Goal: Information Seeking & Learning: Find specific fact

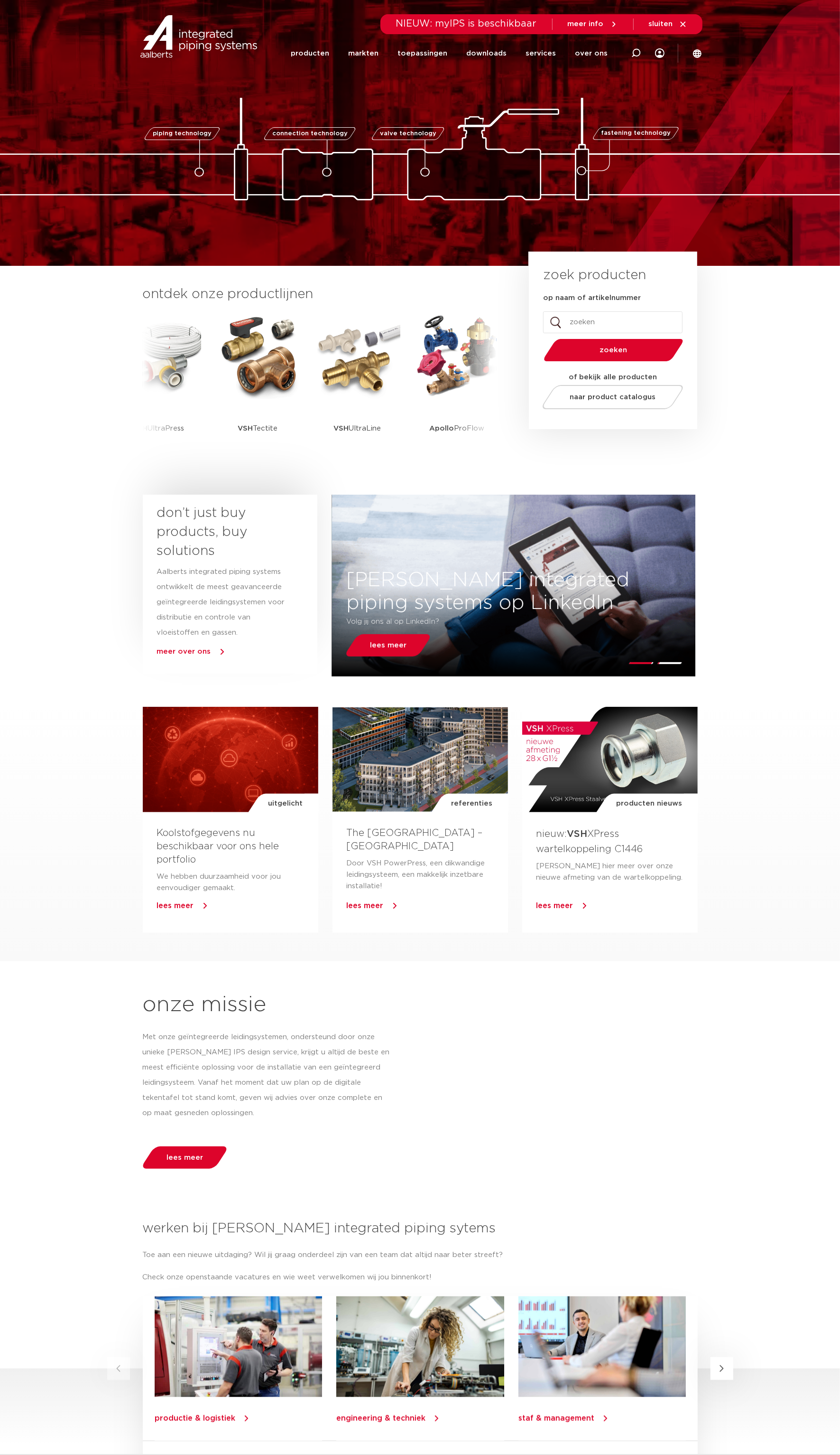
click at [584, 320] on input "op naam of artikelnummer" at bounding box center [613, 322] width 139 height 22
type input "R2403"
click at [540, 338] on button "zoeken" at bounding box center [613, 350] width 147 height 24
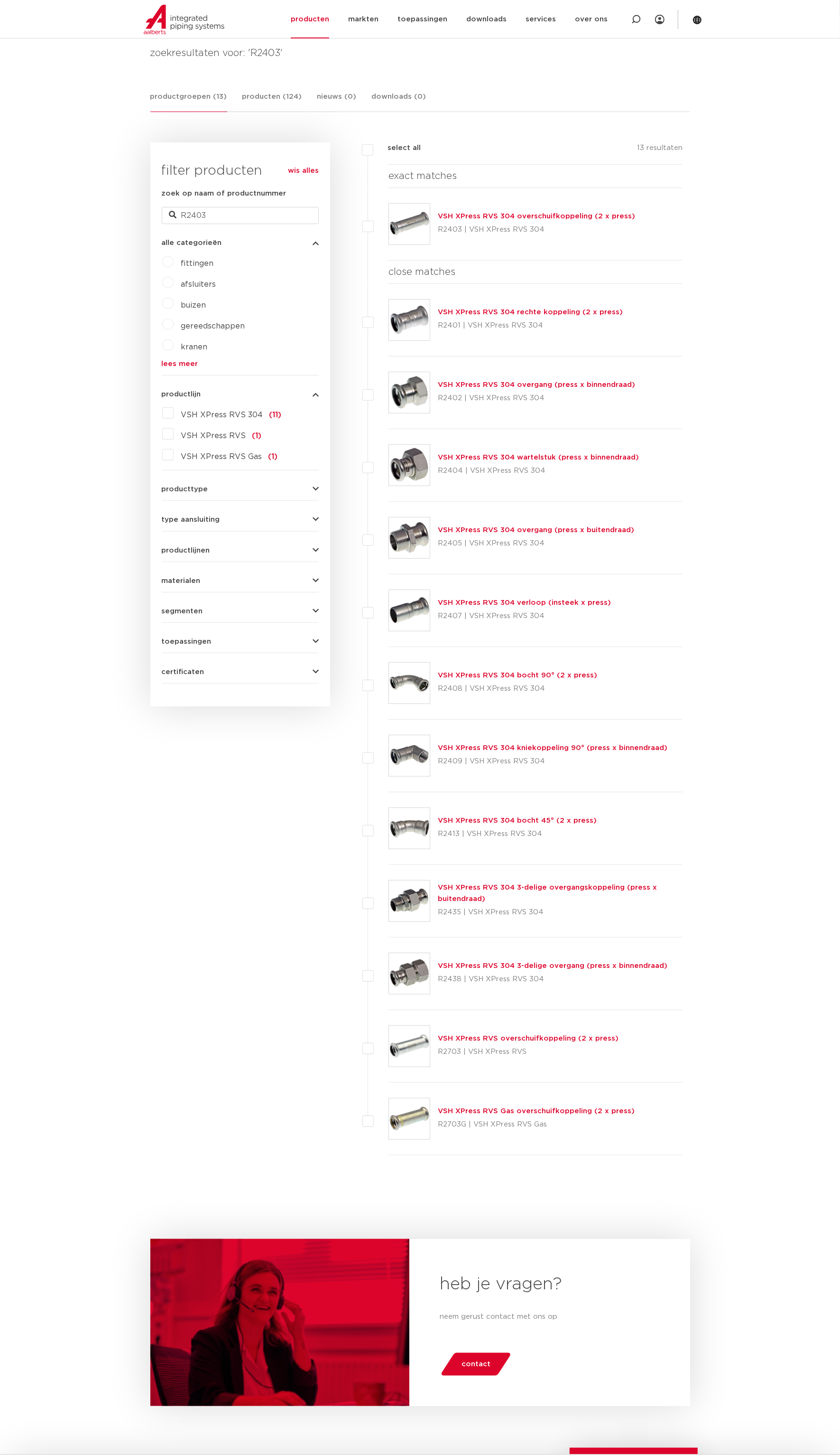
scroll to position [138, 0]
click at [566, 216] on link "VSH XPress RVS 304 overschuifkoppeling (2 x press)" at bounding box center [537, 216] width 198 height 7
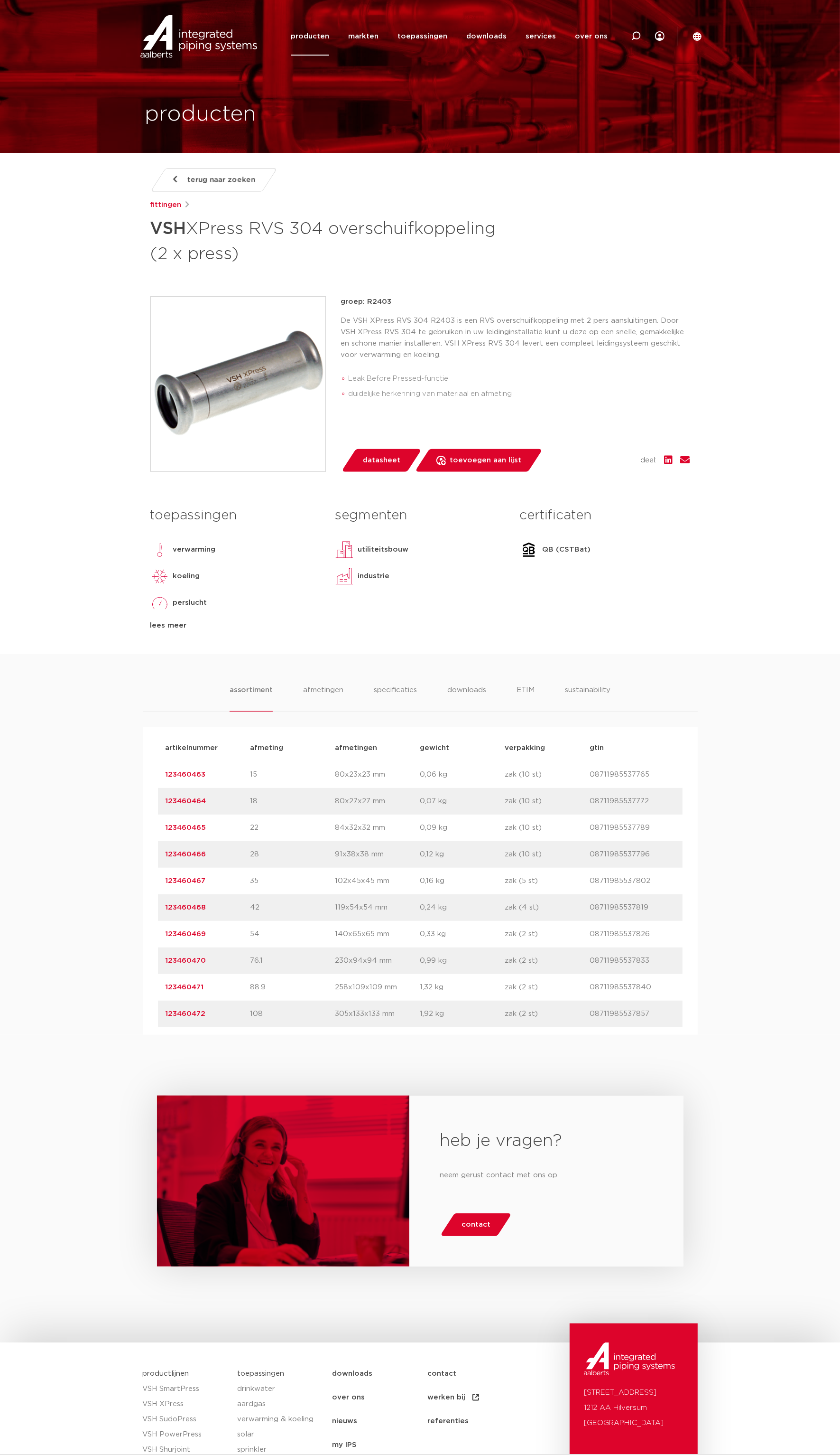
click at [194, 907] on link "123460468" at bounding box center [186, 907] width 41 height 7
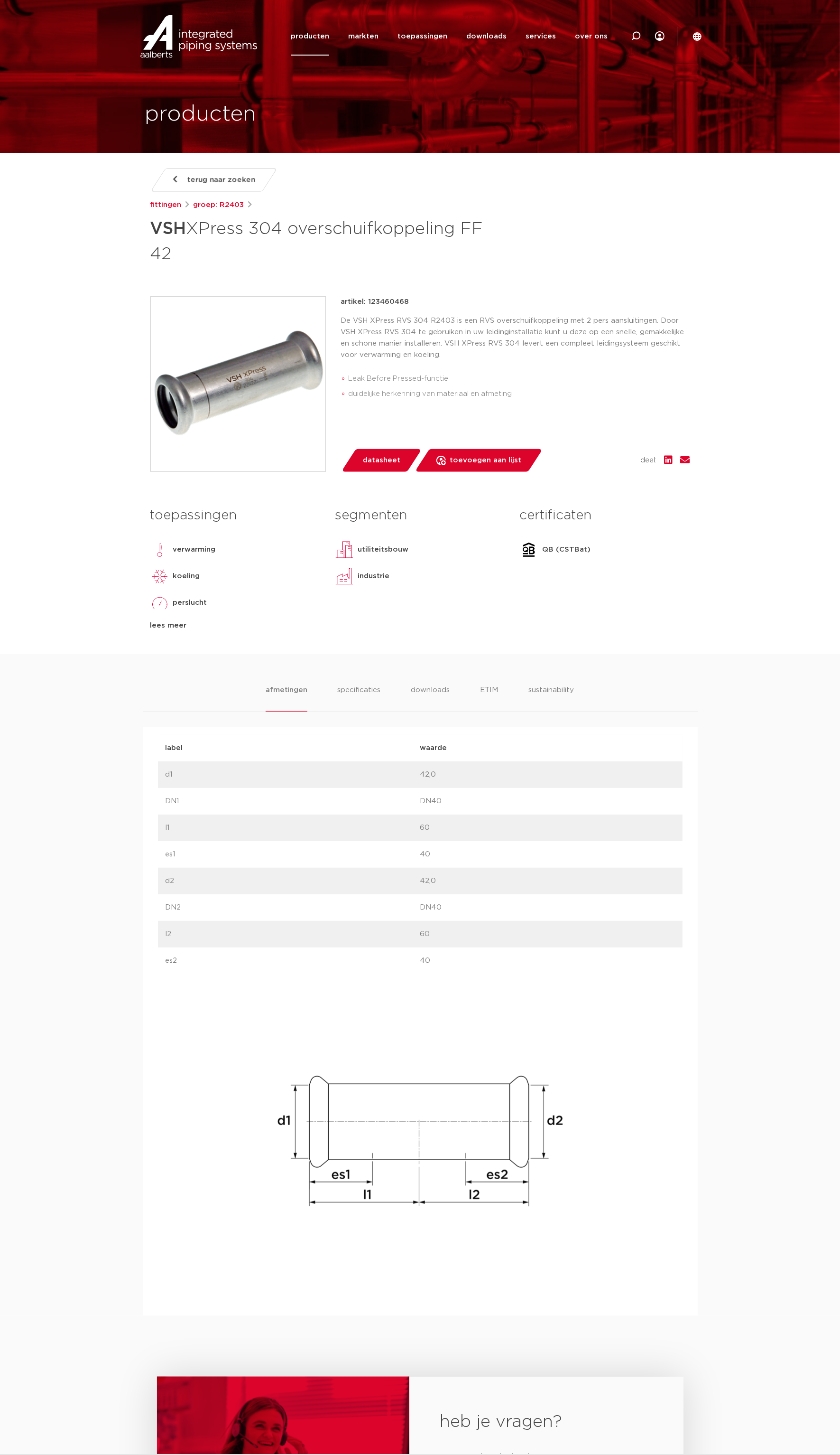
drag, startPoint x: 413, startPoint y: 303, endPoint x: 367, endPoint y: 302, distance: 46.0
click at [367, 302] on div "artikel: 123460468" at bounding box center [515, 302] width 349 height 11
copy p "123460468"
click at [641, 32] on icon at bounding box center [636, 36] width 10 height 10
type input "R2751"
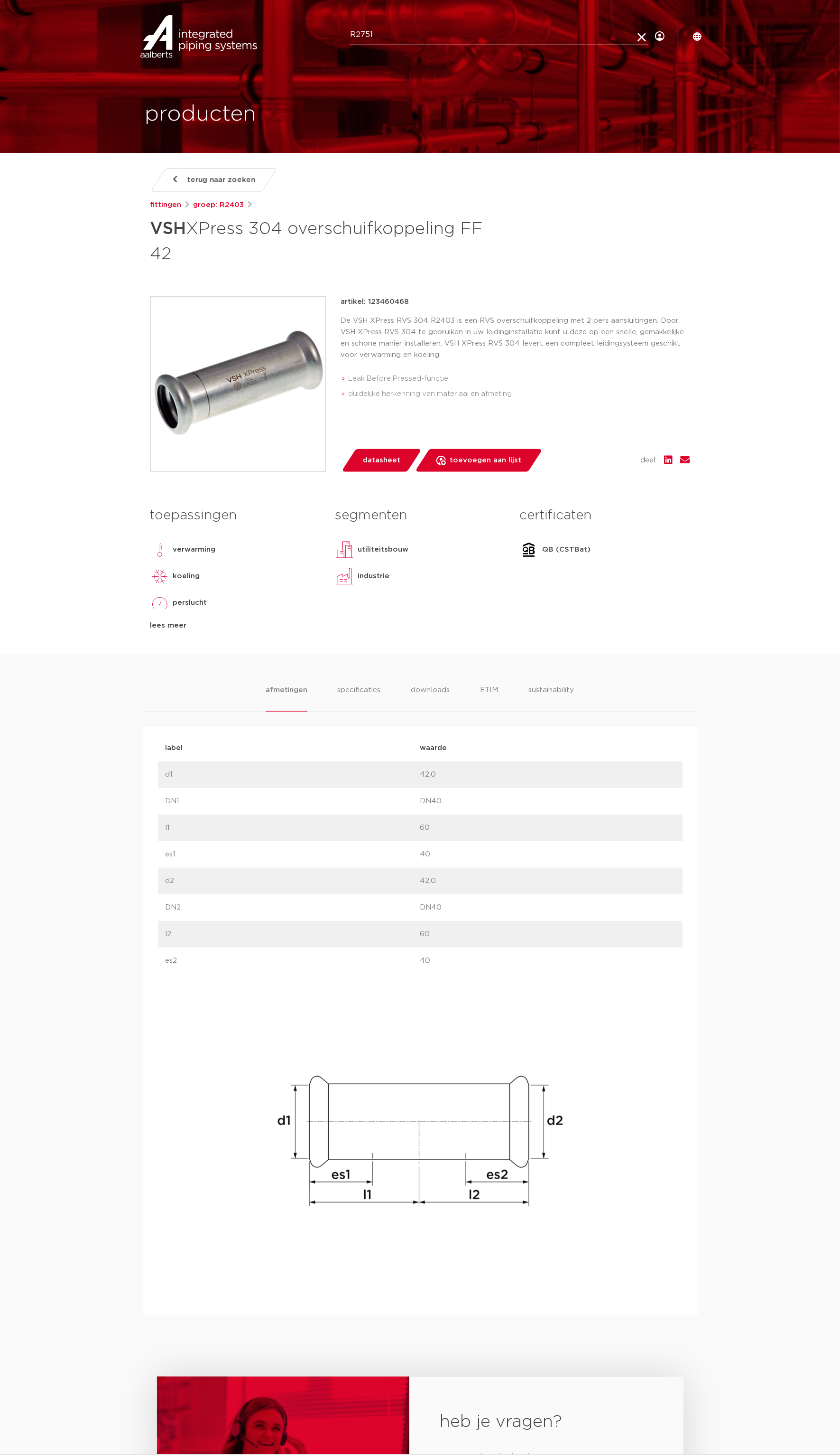
click button "Zoeken" at bounding box center [0, 0] width 0 height 0
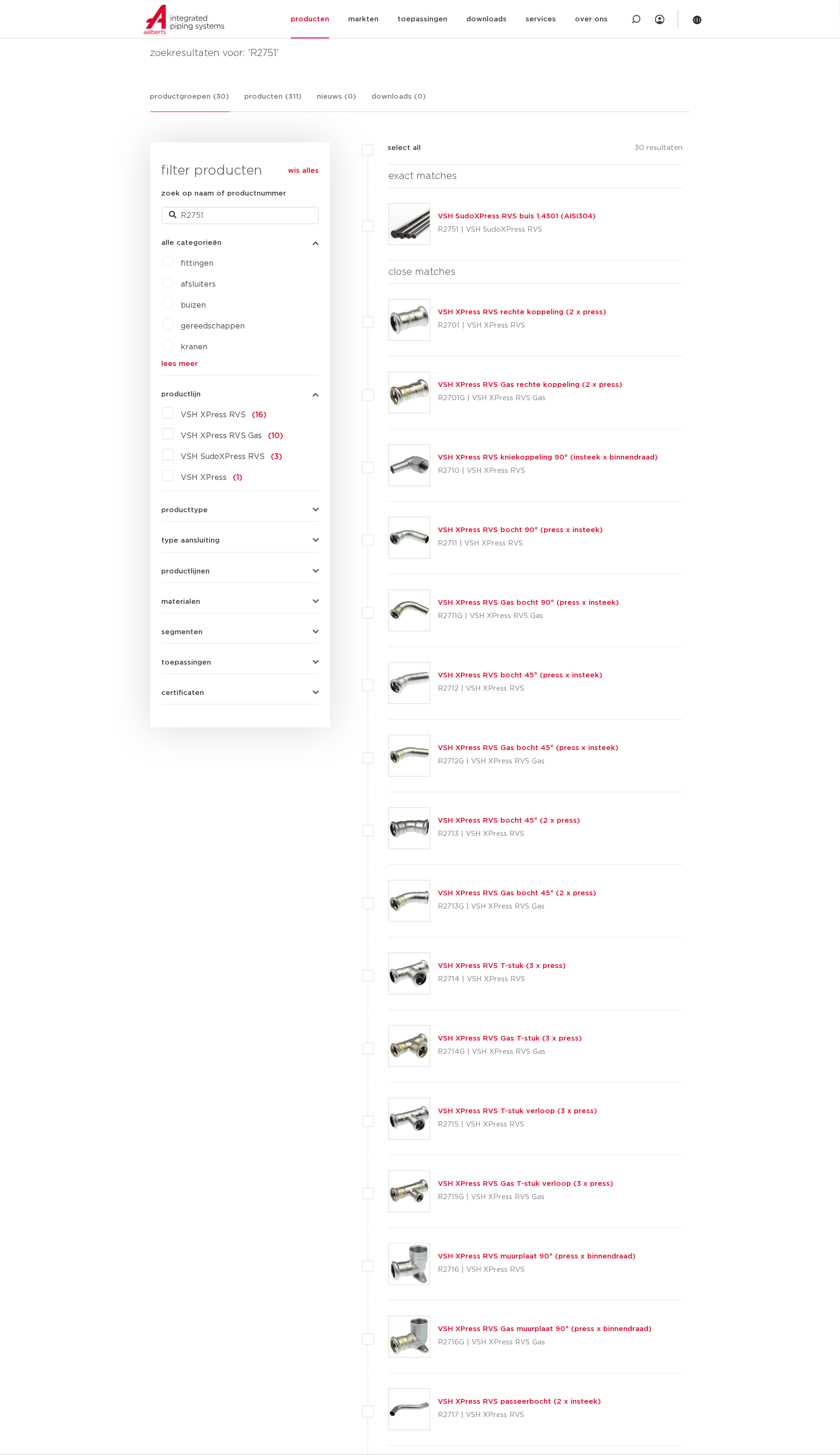
click at [544, 215] on link "VSH SudoXPress RVS buis 1.4301 (AISI304)" at bounding box center [517, 216] width 158 height 7
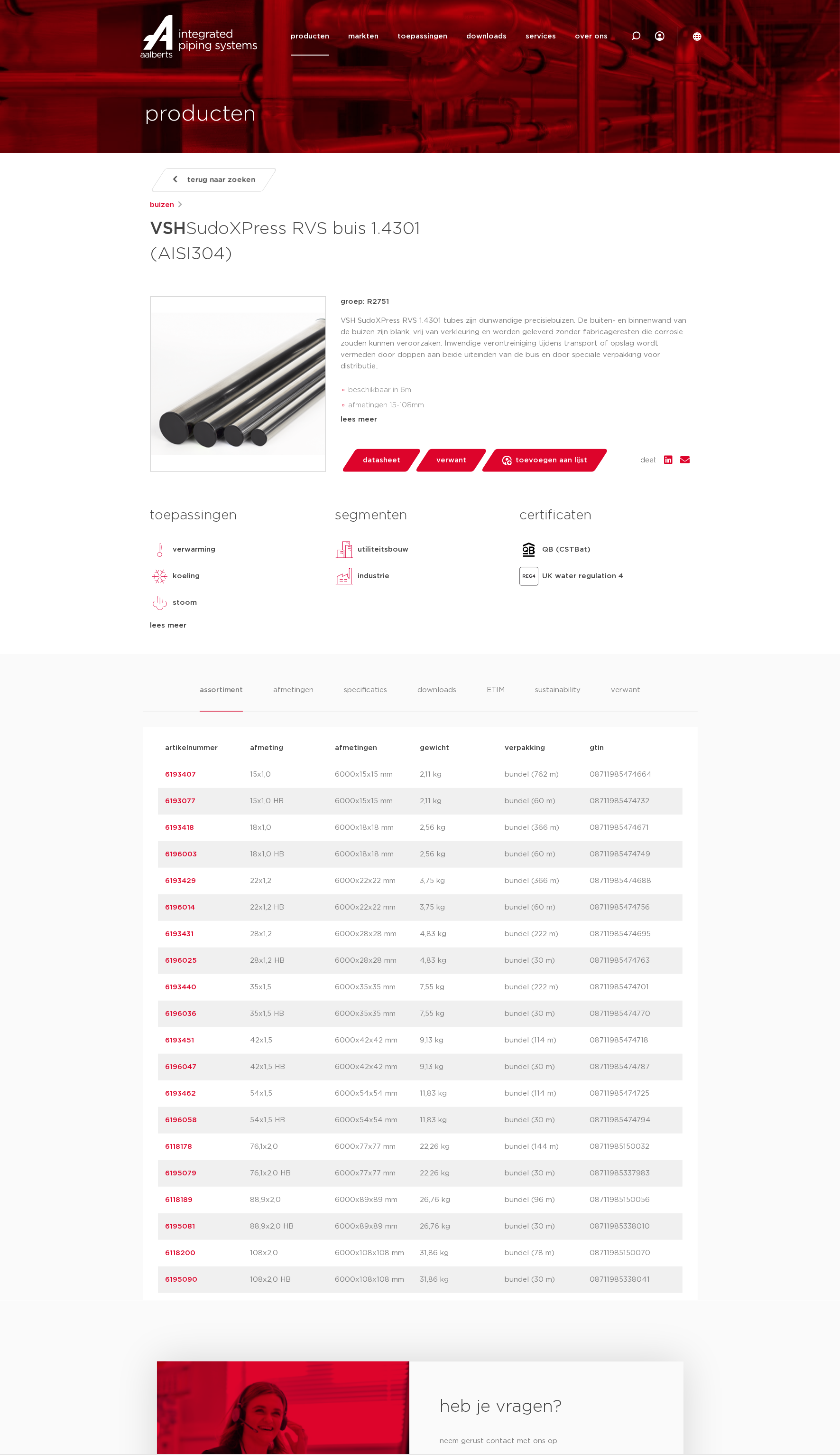
click at [731, 722] on div "assortiment [GEOGRAPHIC_DATA] specificaties downloads ETIM sustainability verwa…" at bounding box center [420, 977] width 840 height 647
drag, startPoint x: 153, startPoint y: 230, endPoint x: 445, endPoint y: 236, distance: 292.1
click at [445, 236] on h1 "VSH SudoXPress RVS buis 1.4301 (AISI304)" at bounding box center [328, 240] width 356 height 51
copy h1 "VSH SudoXPress RVS buis 1.4301"
click at [195, 1042] on p "6193451" at bounding box center [208, 1040] width 85 height 11
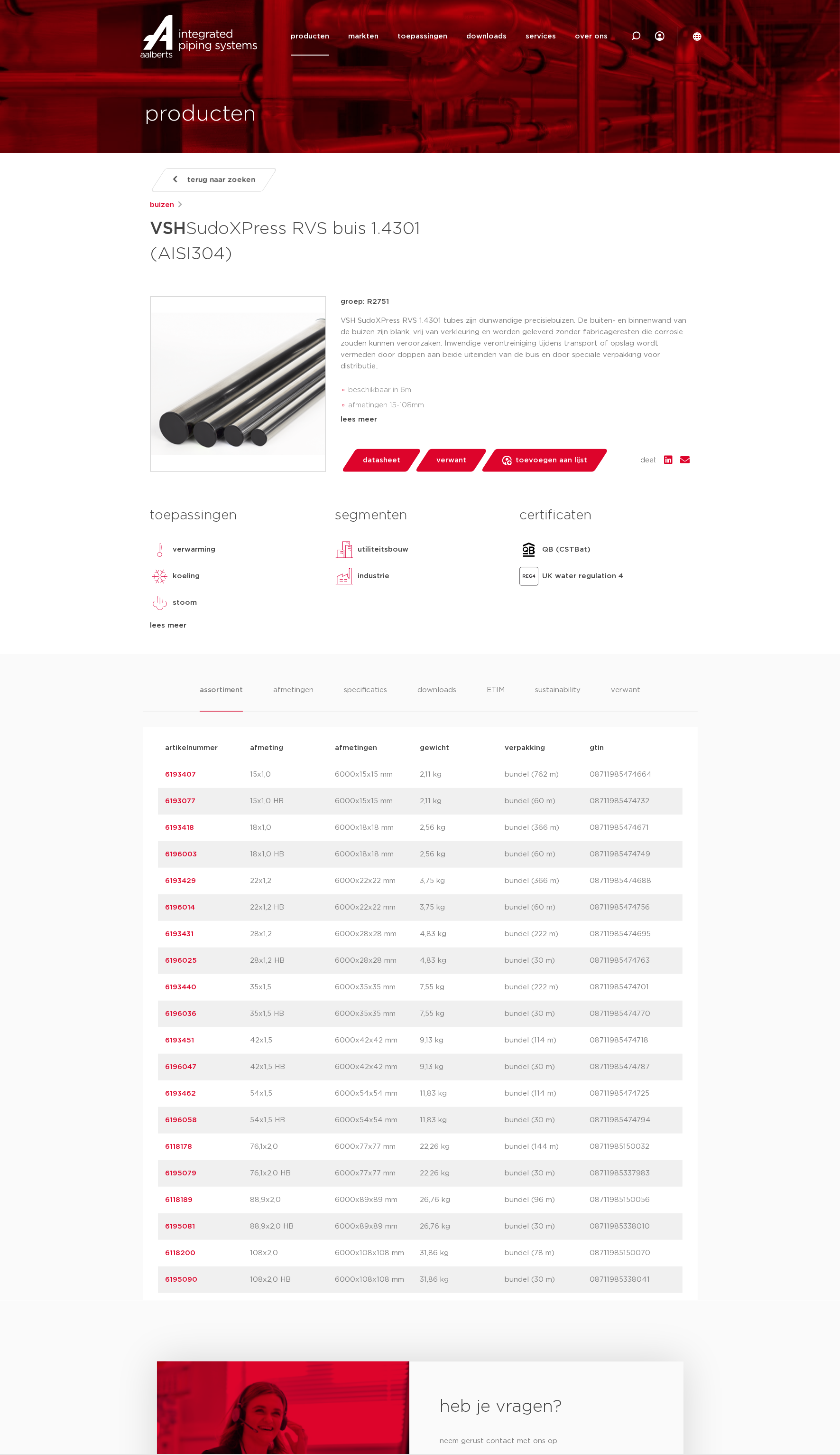
drag, startPoint x: 196, startPoint y: 1041, endPoint x: 163, endPoint y: 1035, distance: 33.5
click at [163, 1035] on div "artikelnummer 6193451 afmeting 42x1,5 afmetingen 6000x42x42 mm gewicht 9,13 kg …" at bounding box center [421, 1040] width 525 height 27
copy link "6193451"
click at [182, 1039] on link "6193451" at bounding box center [180, 1040] width 29 height 7
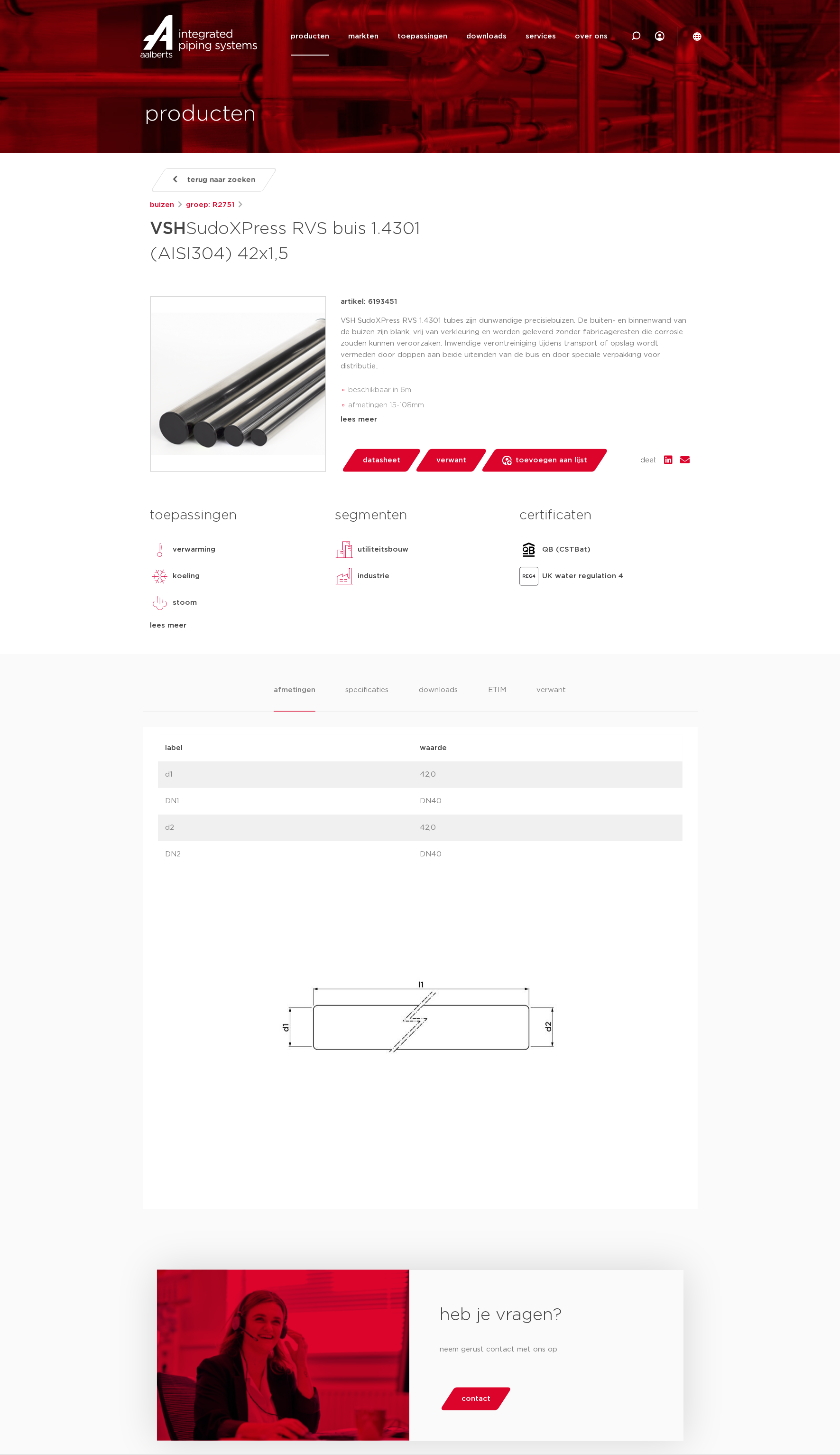
drag, startPoint x: 155, startPoint y: 226, endPoint x: 444, endPoint y: 252, distance: 290.2
click at [444, 252] on h1 "VSH SudoXPress RVS buis 1.4301 (AISI304) 42x1,5" at bounding box center [328, 240] width 356 height 51
copy h1 "VSH SudoXPress RVS buis 1.4301 (AISI304) 42x1,5"
click at [425, 276] on div "terug naar zoeken buizen groep: R2751 VSH SudoXPress RVS buis 1.4301 (AISI304) …" at bounding box center [420, 411] width 555 height 486
drag, startPoint x: 153, startPoint y: 226, endPoint x: 468, endPoint y: 258, distance: 316.6
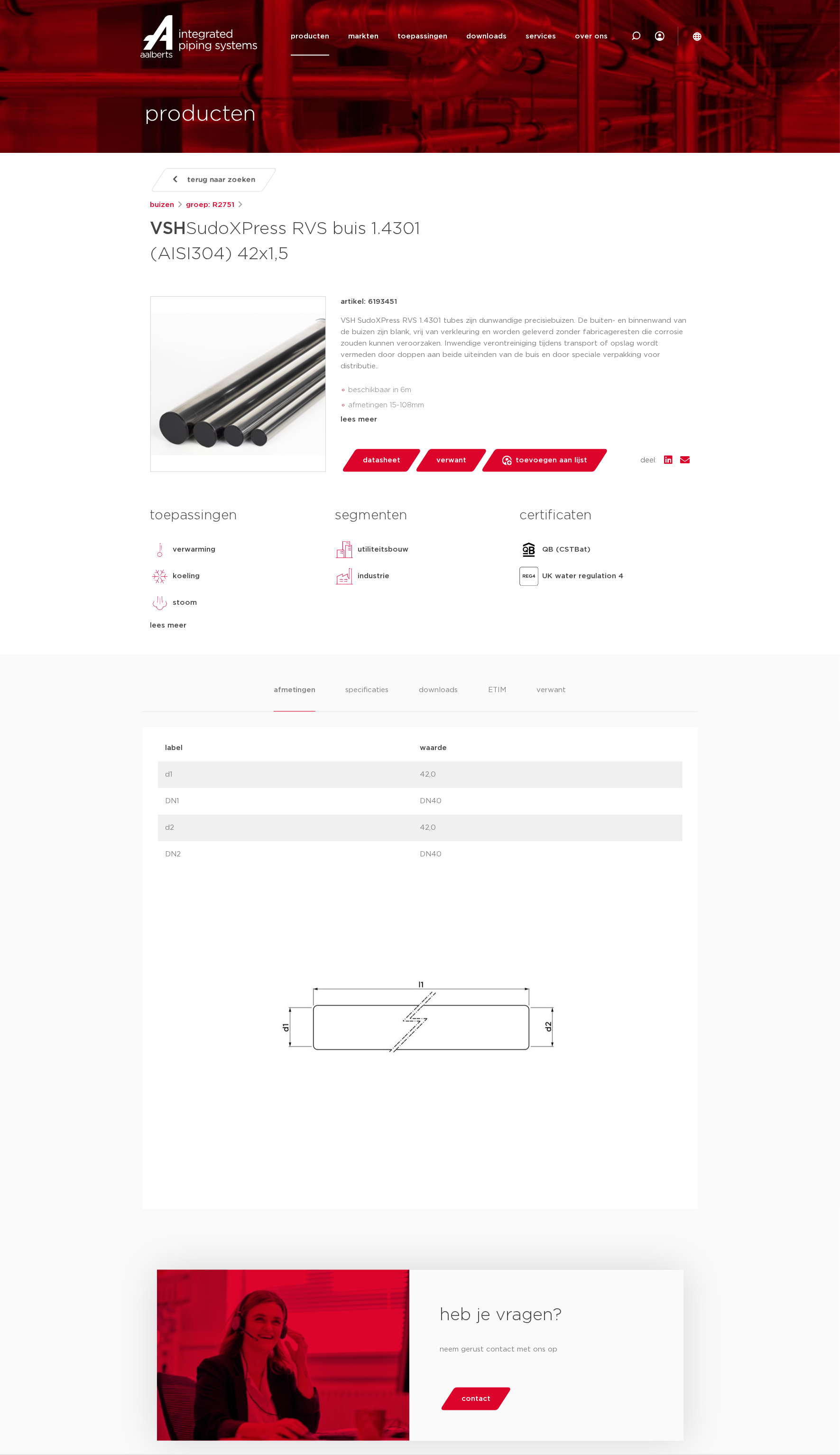
click at [468, 258] on h1 "VSH SudoXPress RVS buis 1.4301 (AISI304) 42x1,5" at bounding box center [328, 240] width 356 height 51
copy h1 "VSH SudoXPress RVS buis 1.4301 (AISI304) 42x1,5"
click at [352, 259] on h1 "VSH SudoXPress RVS buis 1.4301 (AISI304) 42x1,5" at bounding box center [328, 240] width 356 height 51
drag, startPoint x: 340, startPoint y: 257, endPoint x: 246, endPoint y: 249, distance: 94.3
click at [340, 257] on h1 "VSH SudoXPress RVS buis 1.4301 (AISI304) 42x1,5" at bounding box center [328, 240] width 356 height 51
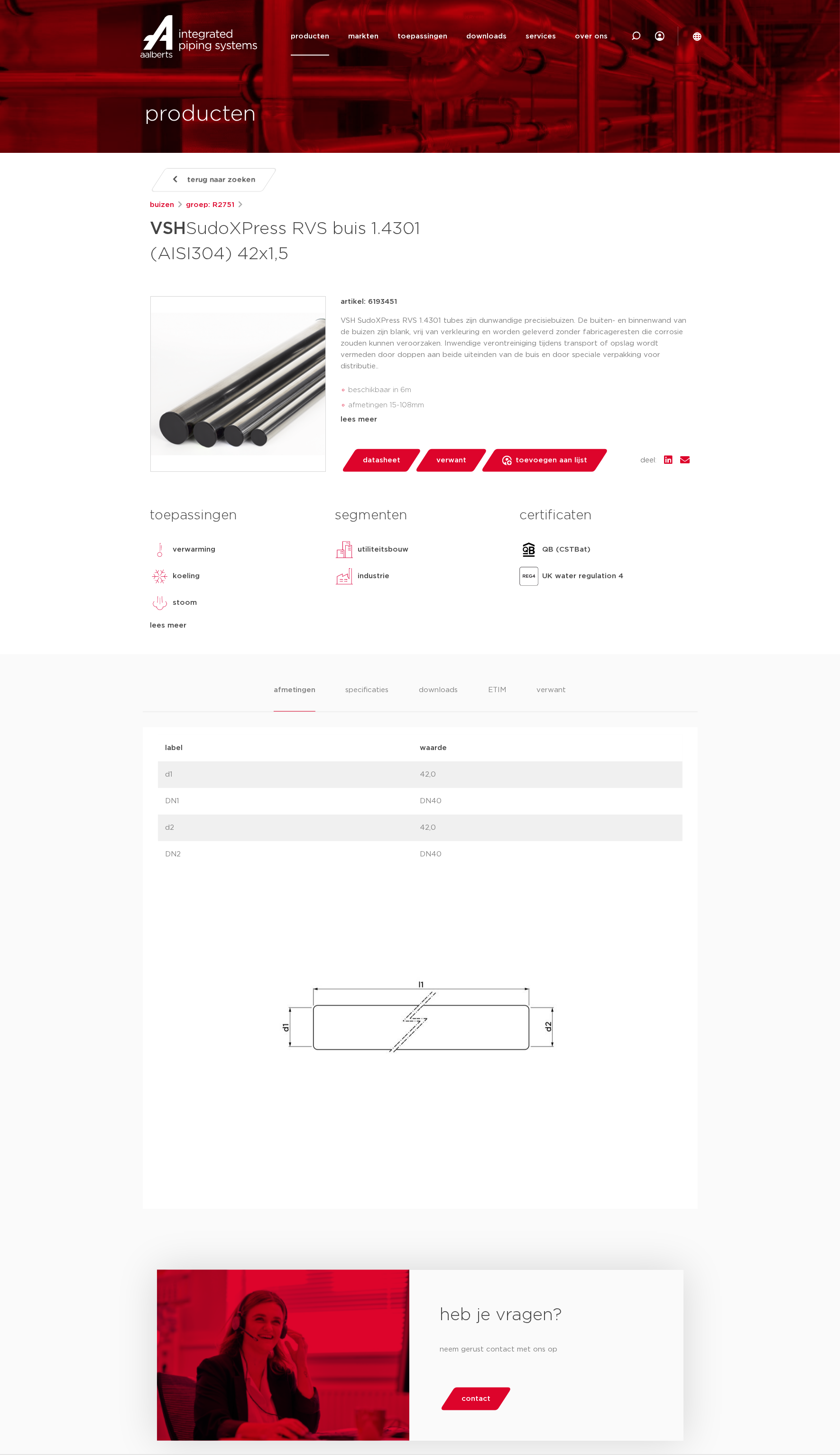
drag, startPoint x: 152, startPoint y: 229, endPoint x: 390, endPoint y: 255, distance: 239.4
click at [390, 255] on h1 "VSH SudoXPress RVS buis 1.4301 (AISI304) 42x1,5" at bounding box center [328, 240] width 356 height 51
copy h1 "VSH SudoXPress RVS buis 1.4301 (AISI304) 42x1,5"
drag, startPoint x: 145, startPoint y: 324, endPoint x: 141, endPoint y: 326, distance: 4.5
click at [145, 324] on div "terug naar zoeken buizen groep: R2751 VSH SudoXPress RVS buis 1.4301 (AISI304) …" at bounding box center [420, 411] width 555 height 486
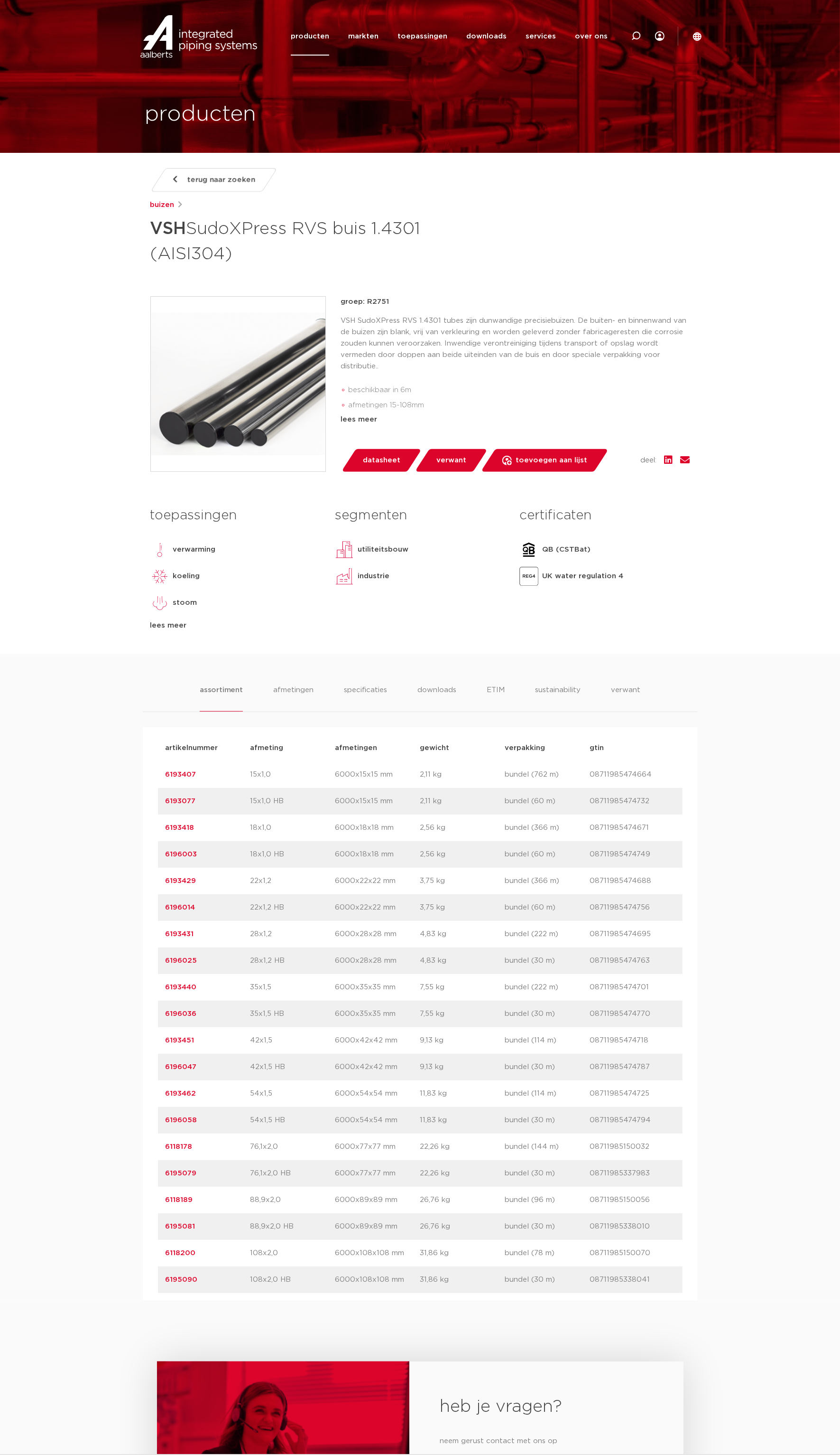
click at [141, 883] on div "assortiment [GEOGRAPHIC_DATA] specificaties downloads ETIM sustainability verwa…" at bounding box center [420, 977] width 840 height 647
drag, startPoint x: 198, startPoint y: 879, endPoint x: 160, endPoint y: 883, distance: 38.2
click at [160, 883] on div "artikelnummer 6193429 afmeting 22x1,2 afmetingen 6000x22x22 mm gewicht 3,75 kg …" at bounding box center [421, 881] width 525 height 27
copy link "6193429"
click at [89, 324] on body "Zoeken producten markten toepassingen downloads alle downloads certificaten cad…" at bounding box center [420, 936] width 840 height 1873
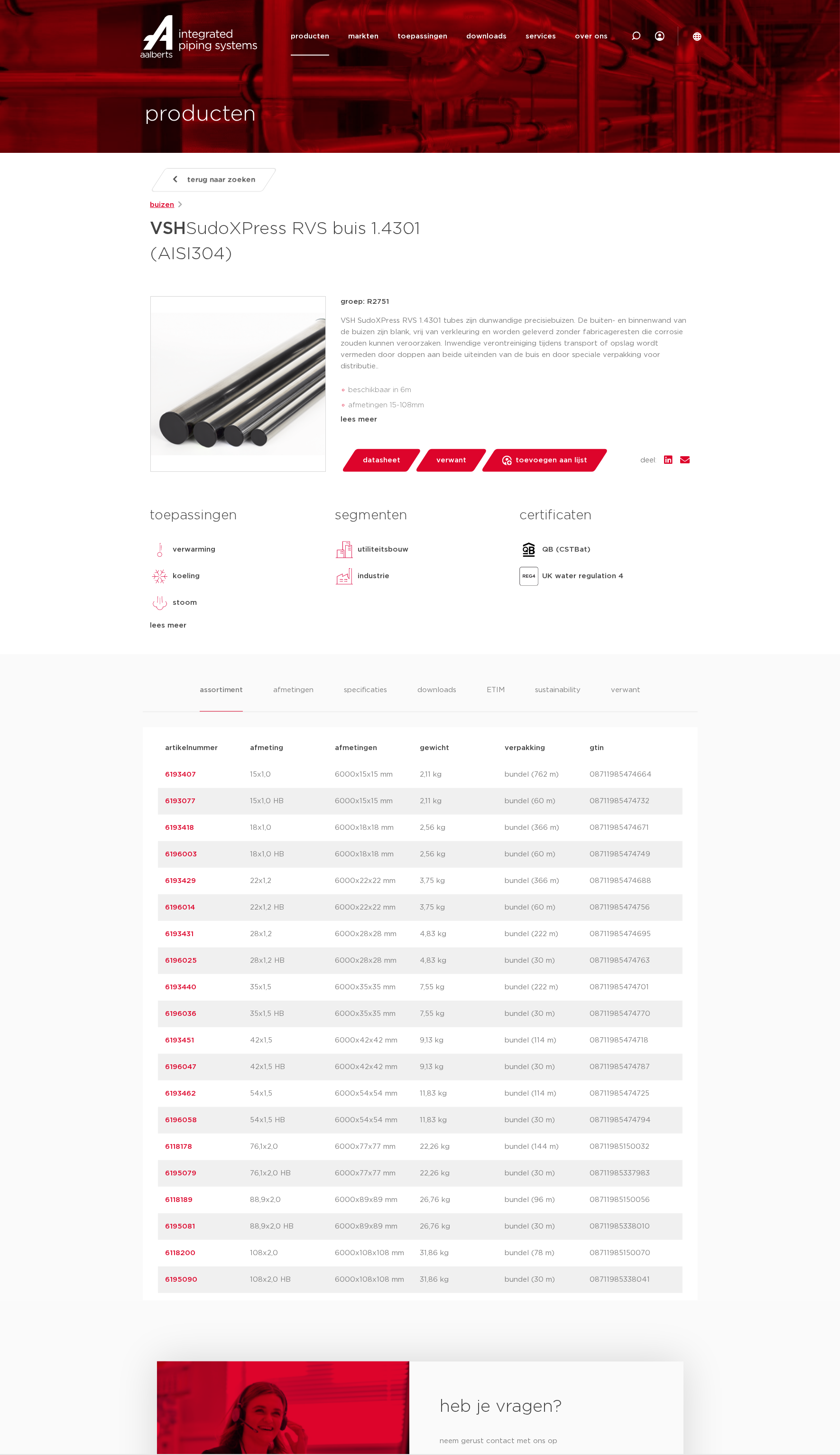
click at [165, 203] on link "buizen" at bounding box center [162, 205] width 24 height 11
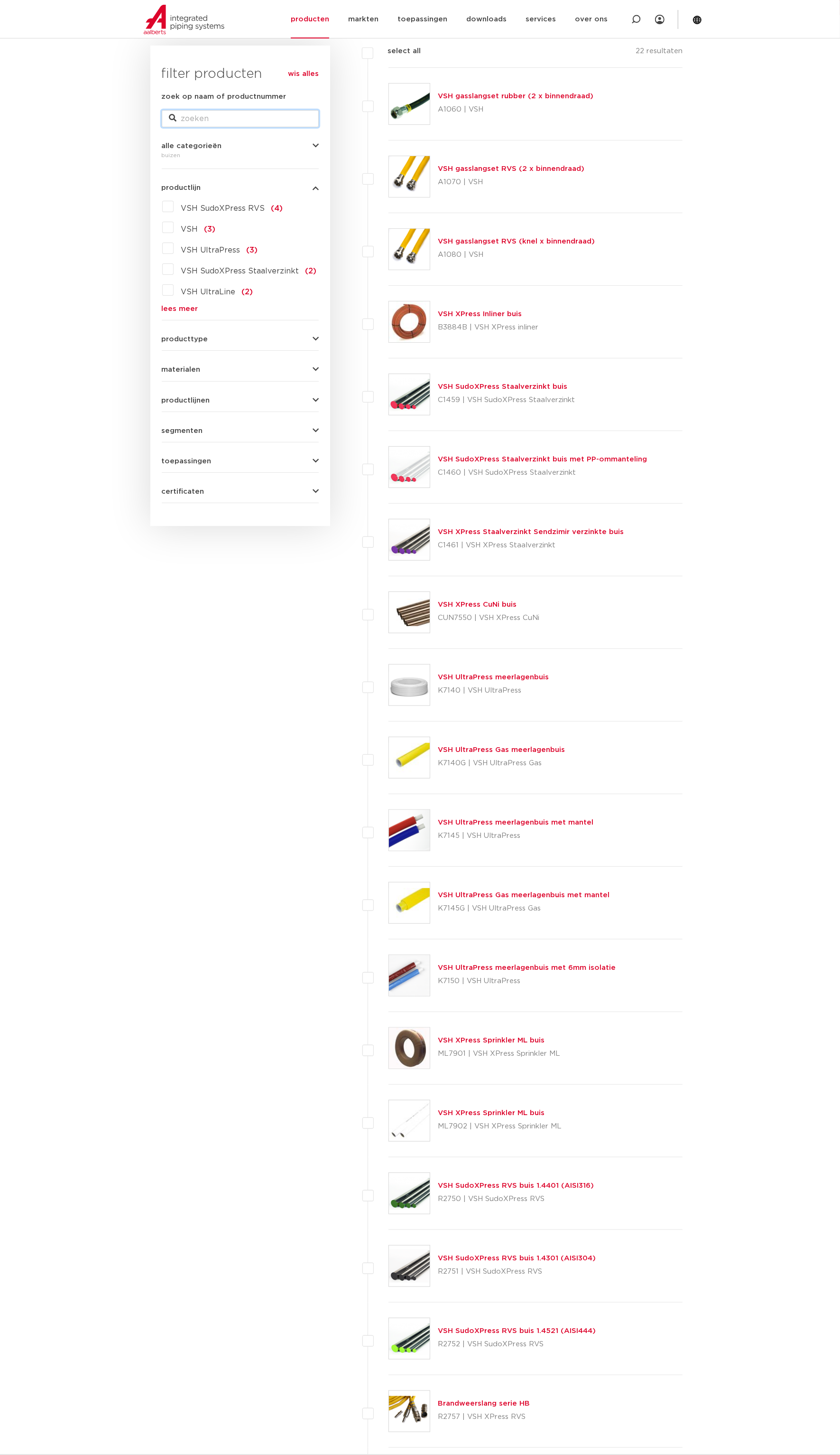
click at [242, 116] on input "zoek op naam of productnummer" at bounding box center [240, 119] width 157 height 17
type input "R2403"
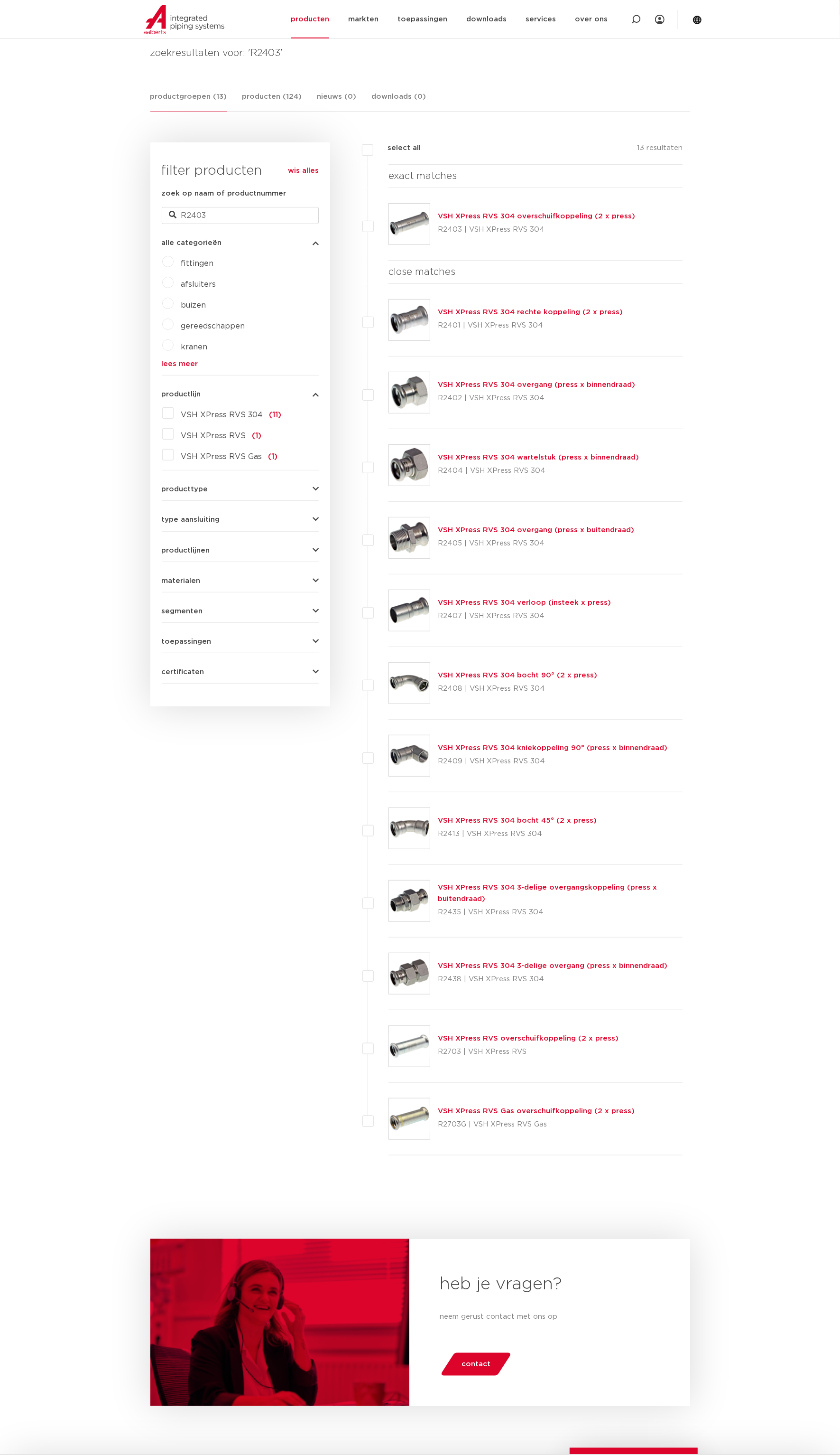
click at [534, 215] on link "VSH XPress RVS 304 overschuifkoppeling (2 x press)" at bounding box center [537, 216] width 198 height 7
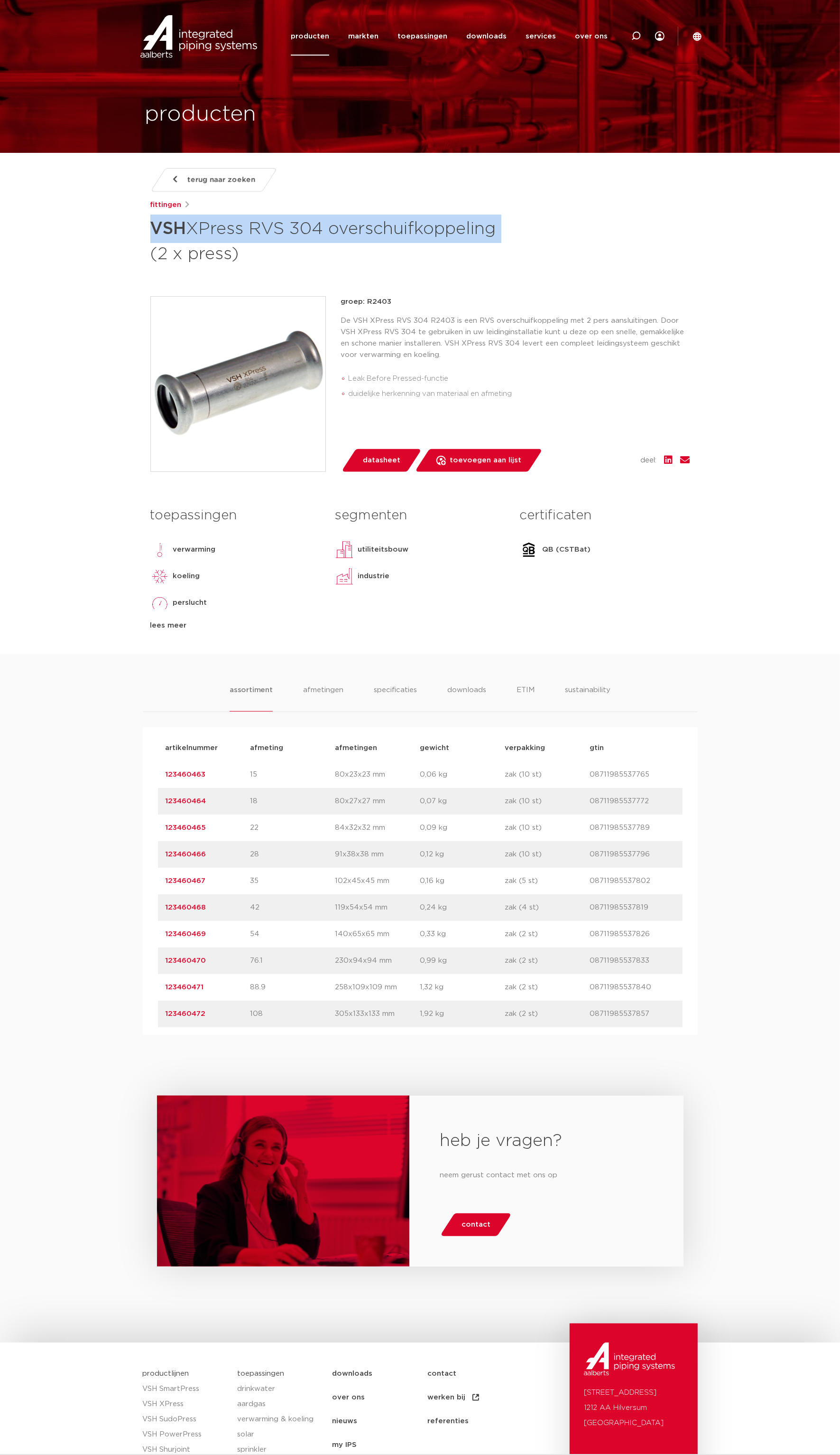
drag, startPoint x: 154, startPoint y: 231, endPoint x: 511, endPoint y: 238, distance: 357.1
click at [511, 238] on div "terug naar zoeken [GEOGRAPHIC_DATA] VSH XPress RVS 304 overschuifkoppeling (2 x…" at bounding box center [420, 217] width 540 height 98
copy h1 "VSH XPress RVS 304 overschuifkoppeling"
click at [97, 918] on div "assortiment [GEOGRAPHIC_DATA] specificaties downloads ETIM sustainability assor…" at bounding box center [420, 844] width 840 height 381
drag, startPoint x: 217, startPoint y: 908, endPoint x: 164, endPoint y: 908, distance: 53.0
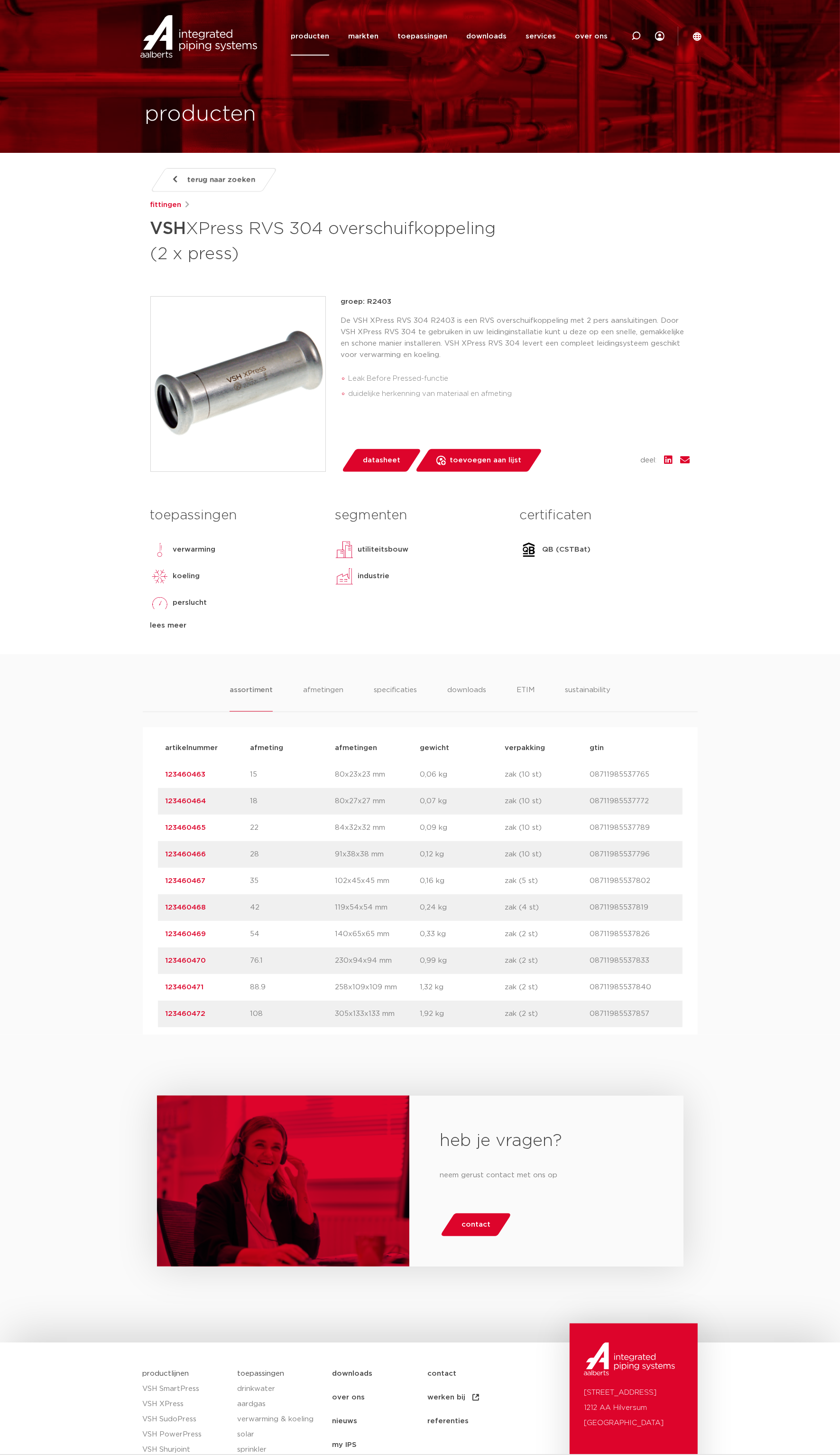
click at [164, 908] on div "artikelnummer 123460468 afmeting 42 [GEOGRAPHIC_DATA] 119x54x54 mm gewicht 0,24…" at bounding box center [421, 907] width 525 height 27
copy link "123460468"
drag, startPoint x: 741, startPoint y: 233, endPoint x: 713, endPoint y: 158, distance: 80.1
click at [741, 230] on body "Zoeken producten markten toepassingen downloads alle downloads certificaten cad…" at bounding box center [420, 804] width 840 height 1608
click at [637, 28] on div at bounding box center [636, 36] width 10 height 38
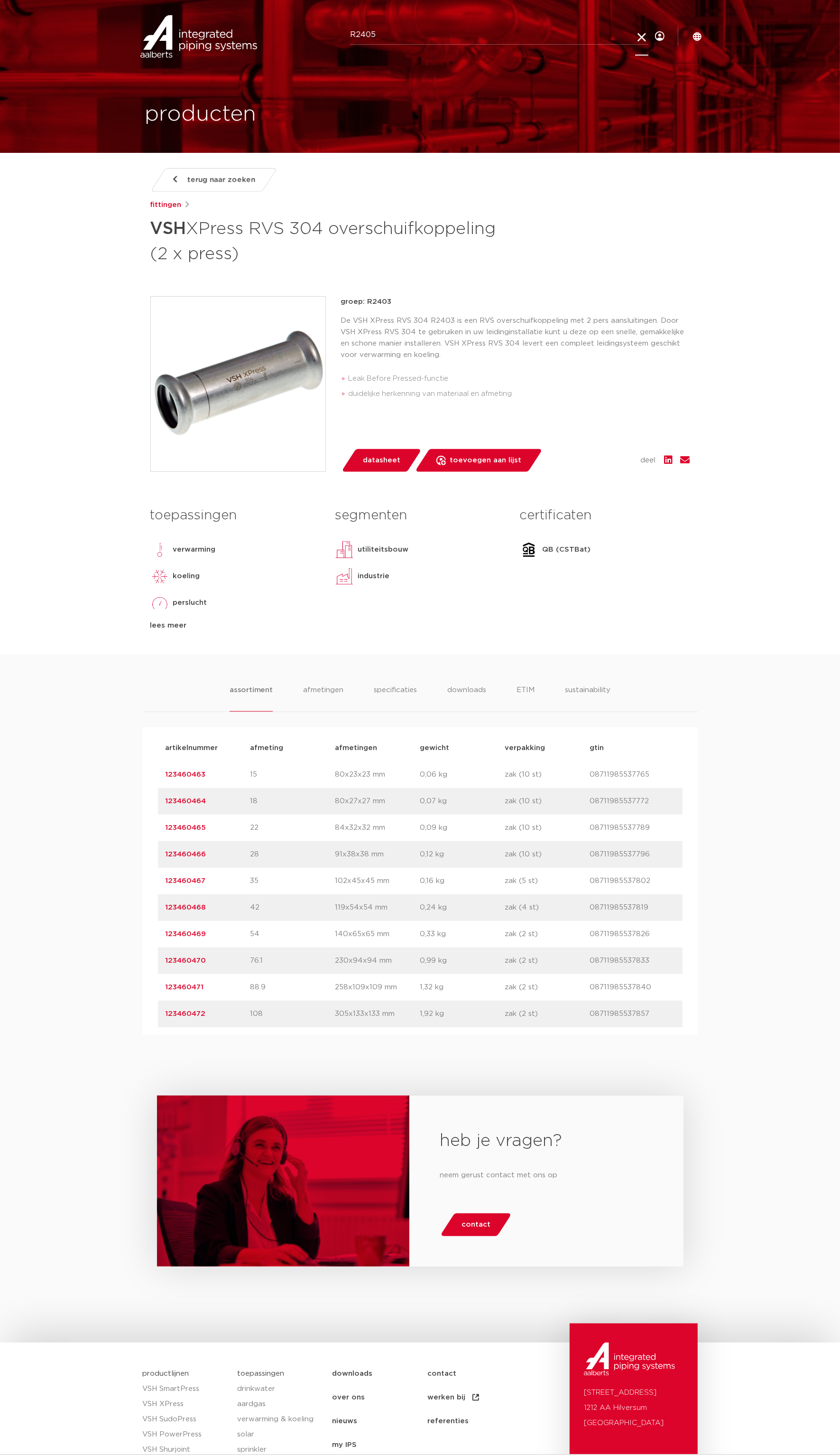
type input "R2405"
click button "Zoeken" at bounding box center [0, 0] width 0 height 0
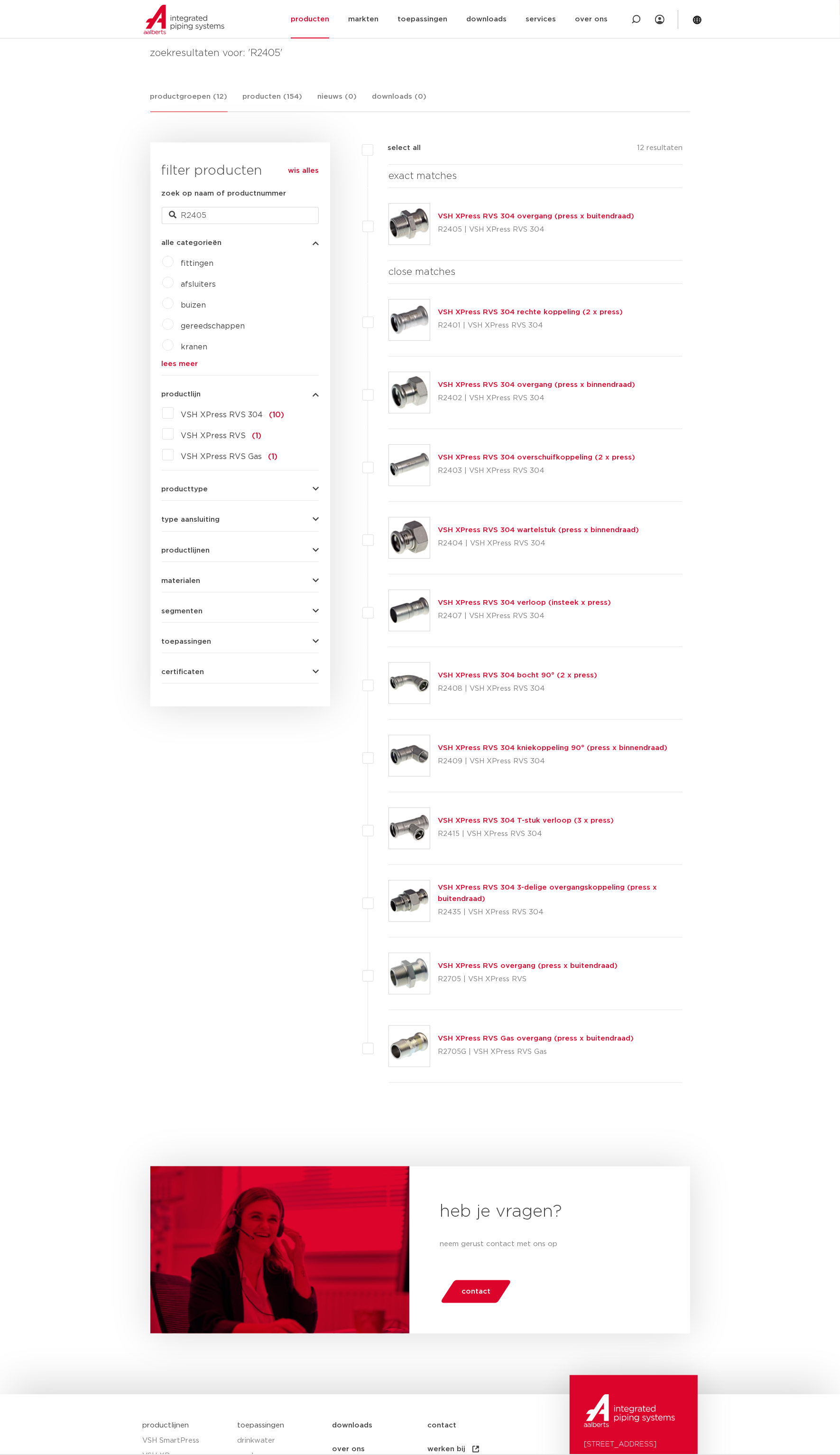
click at [573, 214] on link "VSH XPress RVS 304 overgang (press x buitendraad)" at bounding box center [536, 216] width 196 height 7
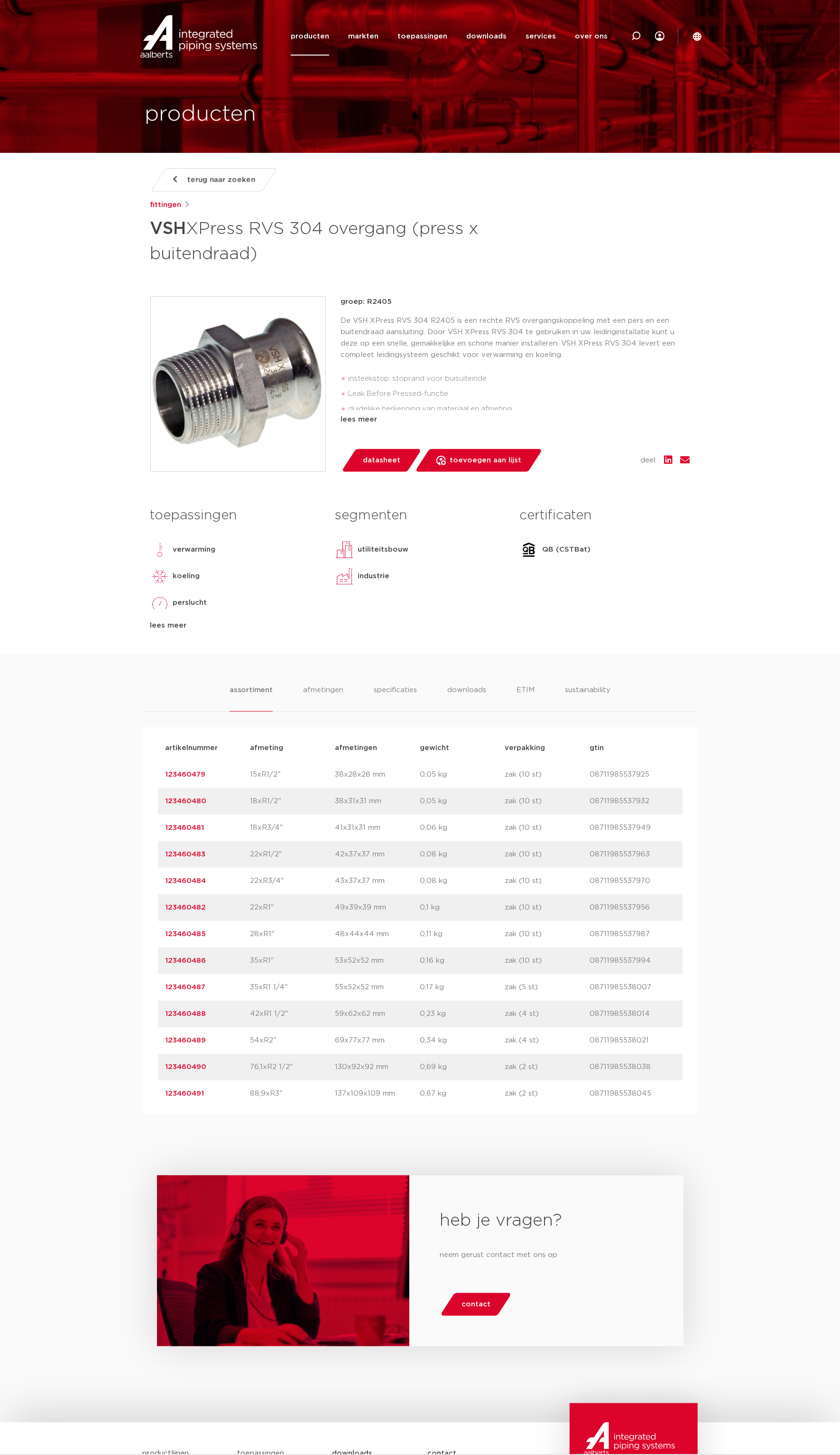
drag, startPoint x: 208, startPoint y: 856, endPoint x: 162, endPoint y: 859, distance: 46.1
click at [162, 859] on div "artikelnummer 123460483 afmeting 22xR1/2" afmetingen 42x37x37 mm gewicht 0,08 k…" at bounding box center [421, 854] width 525 height 27
copy link "123460483"
click at [6, 961] on div "assortiment afmetingen specificaties downloads ETIM sustainability assortiment …" at bounding box center [420, 884] width 840 height 460
click at [188, 852] on link "123460483" at bounding box center [185, 854] width 40 height 7
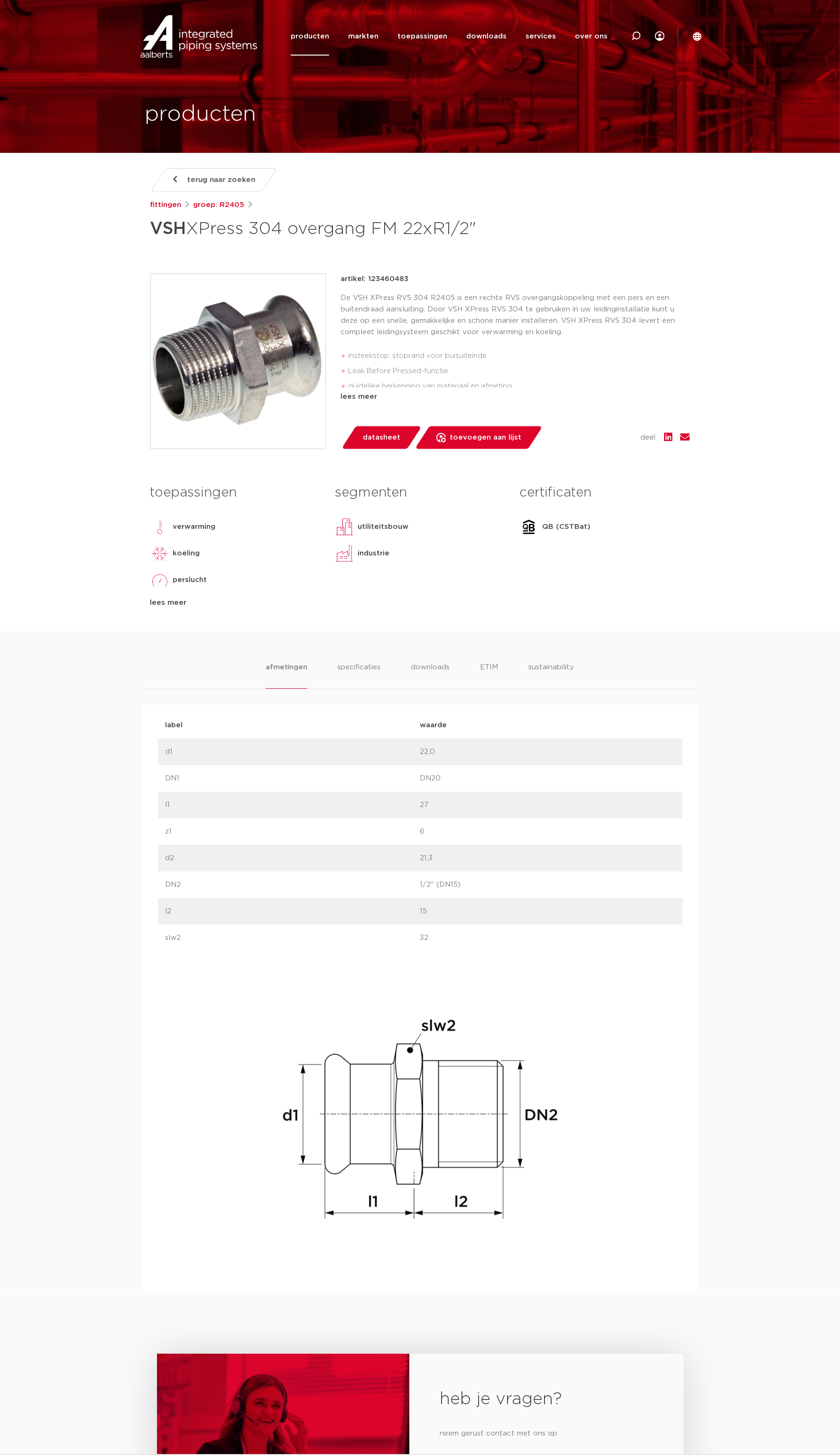
drag, startPoint x: 155, startPoint y: 225, endPoint x: 484, endPoint y: 239, distance: 329.3
click at [484, 239] on h1 "VSH XPress 304 overgang FM 22xR1/2"" at bounding box center [328, 229] width 356 height 28
copy h1 "VSH XPress 304 overgang FM 22xR1/2""
click at [63, 740] on div "afmetingen specificaties downloads ETIM sustainability afmetingen specificaties…" at bounding box center [420, 962] width 840 height 662
click at [83, 671] on div "afmetingen specificaties downloads ETIM sustainability afmetingen specificaties…" at bounding box center [420, 962] width 840 height 662
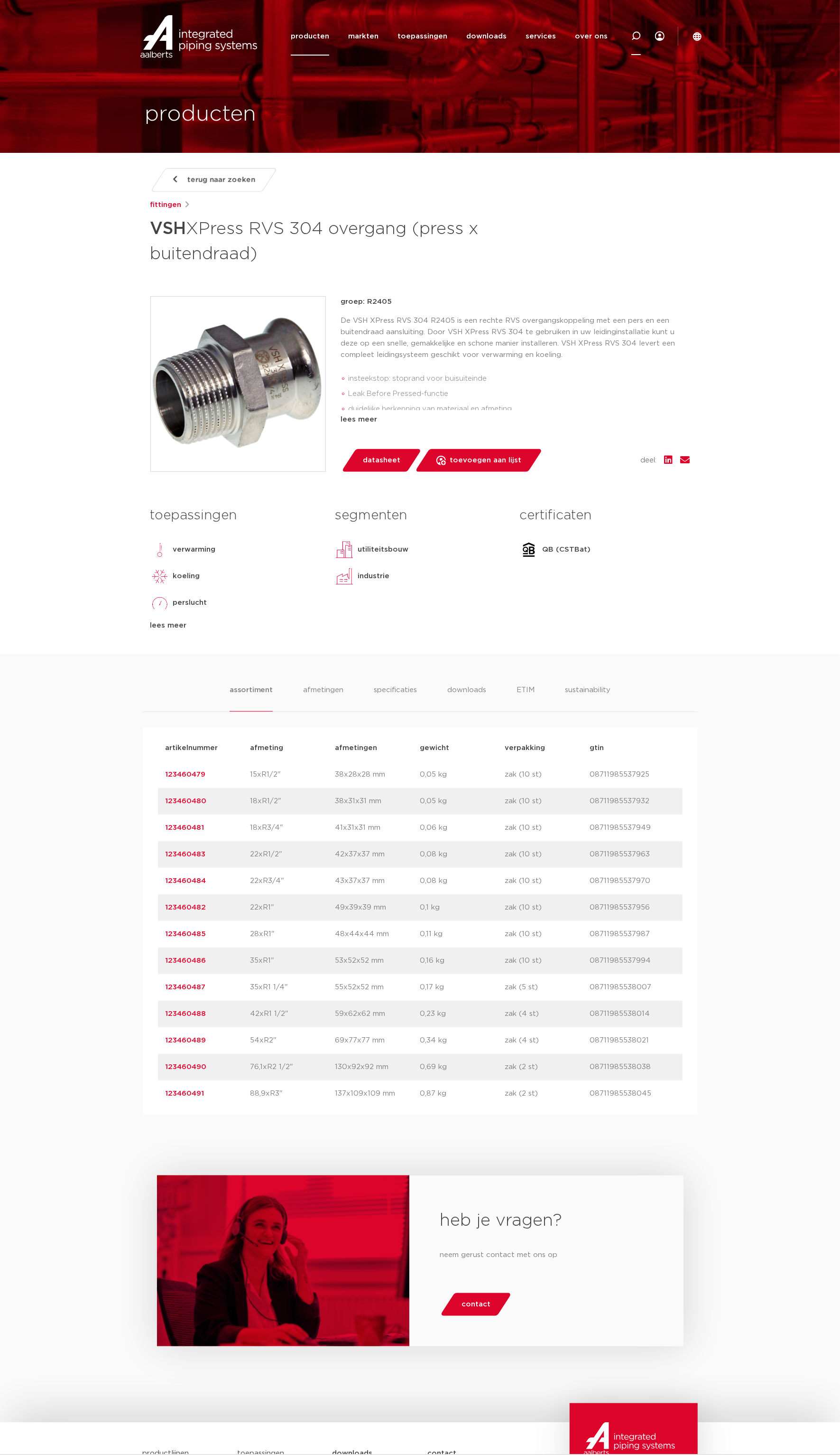
click at [636, 32] on icon at bounding box center [636, 36] width 11 height 11
type input "R2408"
click button "Zoeken" at bounding box center [0, 0] width 0 height 0
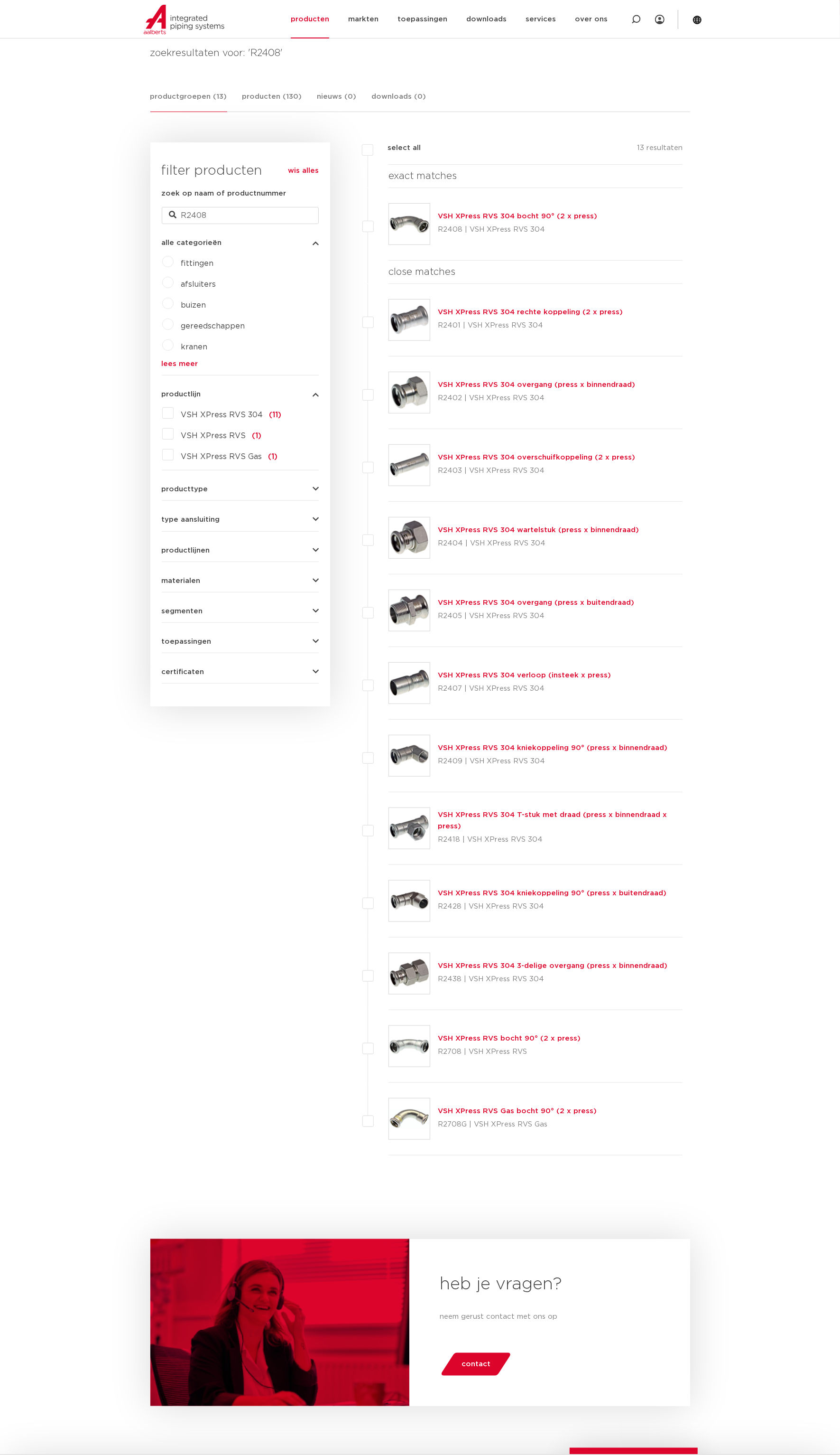
scroll to position [138, 0]
click at [541, 216] on link "VSH XPress RVS 304 bocht 90° (2 x press)" at bounding box center [518, 216] width 159 height 7
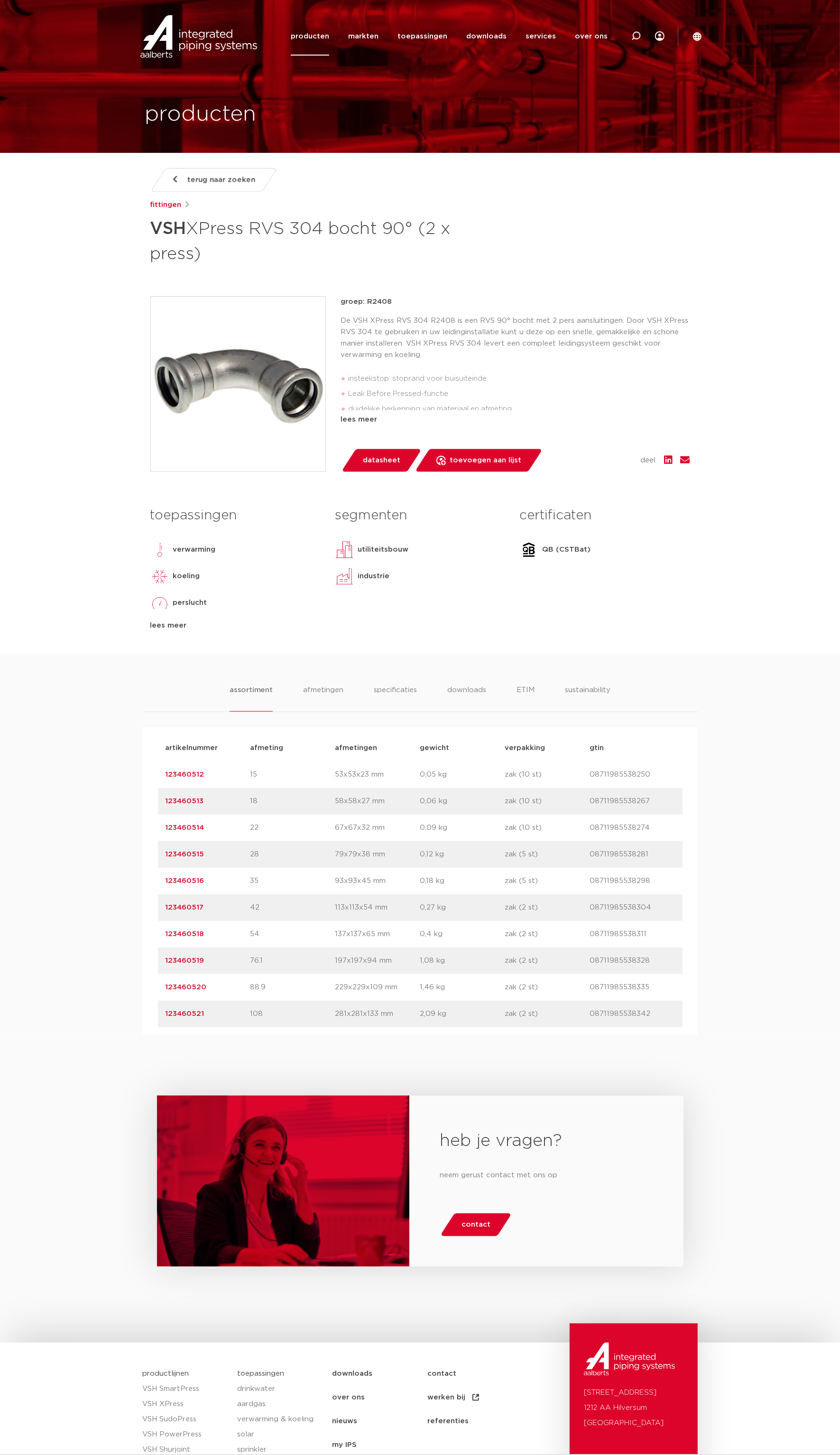
drag, startPoint x: 152, startPoint y: 225, endPoint x: 468, endPoint y: 249, distance: 316.9
click at [468, 249] on h1 "VSH XPress RVS 304 bocht 90° (2 x press)" at bounding box center [328, 240] width 356 height 51
copy h1 "VSH XPress RVS 304 bocht 90° (2 x press)"
click at [115, 822] on div "assortiment afmetingen specificaties downloads ETIM sustainability assortiment …" at bounding box center [420, 844] width 840 height 381
click at [195, 825] on link "123460514" at bounding box center [185, 827] width 39 height 7
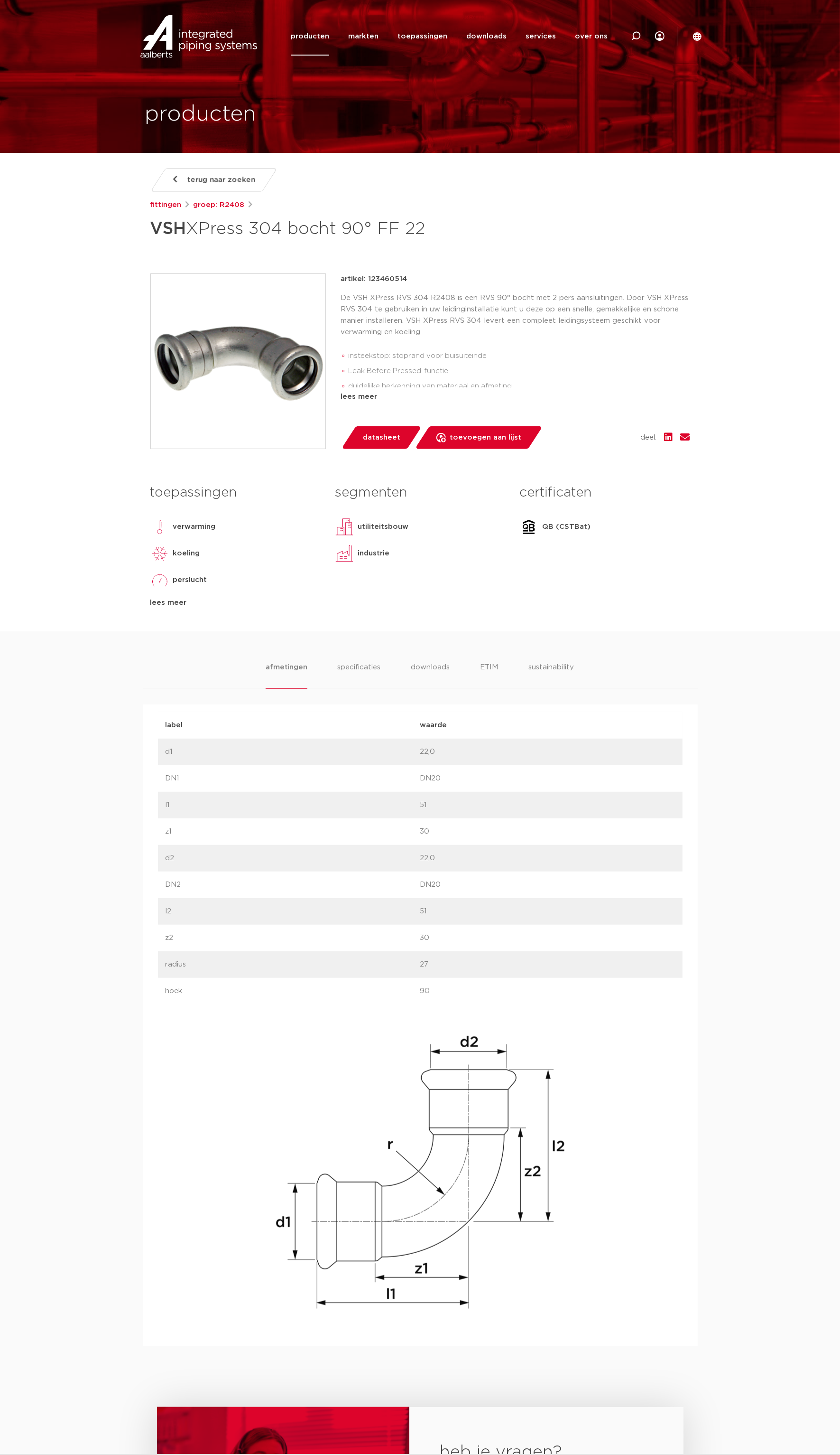
drag, startPoint x: 148, startPoint y: 229, endPoint x: 427, endPoint y: 235, distance: 279.1
click at [427, 235] on div "terug naar zoeken [GEOGRAPHIC_DATA] groep: R2408 VSH XPress 304 bocht 90° FF 22" at bounding box center [420, 400] width 555 height 463
copy h1 "VSH XPress 304 bocht 90° FF 22"
click at [96, 725] on div "afmetingen specificaties downloads ETIM sustainability afmetingen specificaties…" at bounding box center [420, 989] width 840 height 715
drag, startPoint x: 405, startPoint y: 277, endPoint x: 368, endPoint y: 277, distance: 37.0
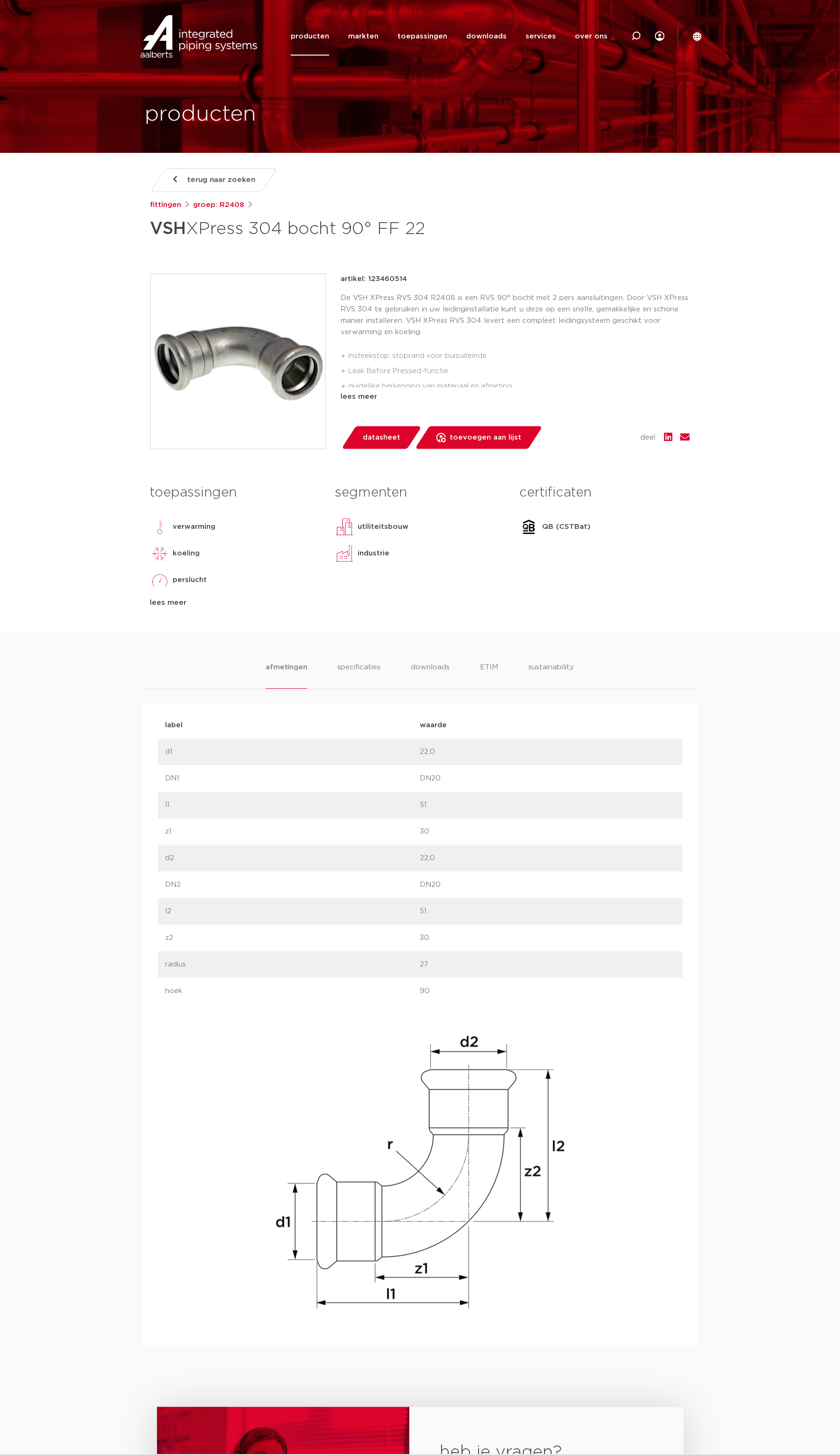
click at [368, 277] on p "artikel: 123460514" at bounding box center [374, 279] width 67 height 11
click at [46, 385] on body "Zoeken producten markten toepassingen downloads alle downloads certificaten cad…" at bounding box center [420, 959] width 840 height 1919
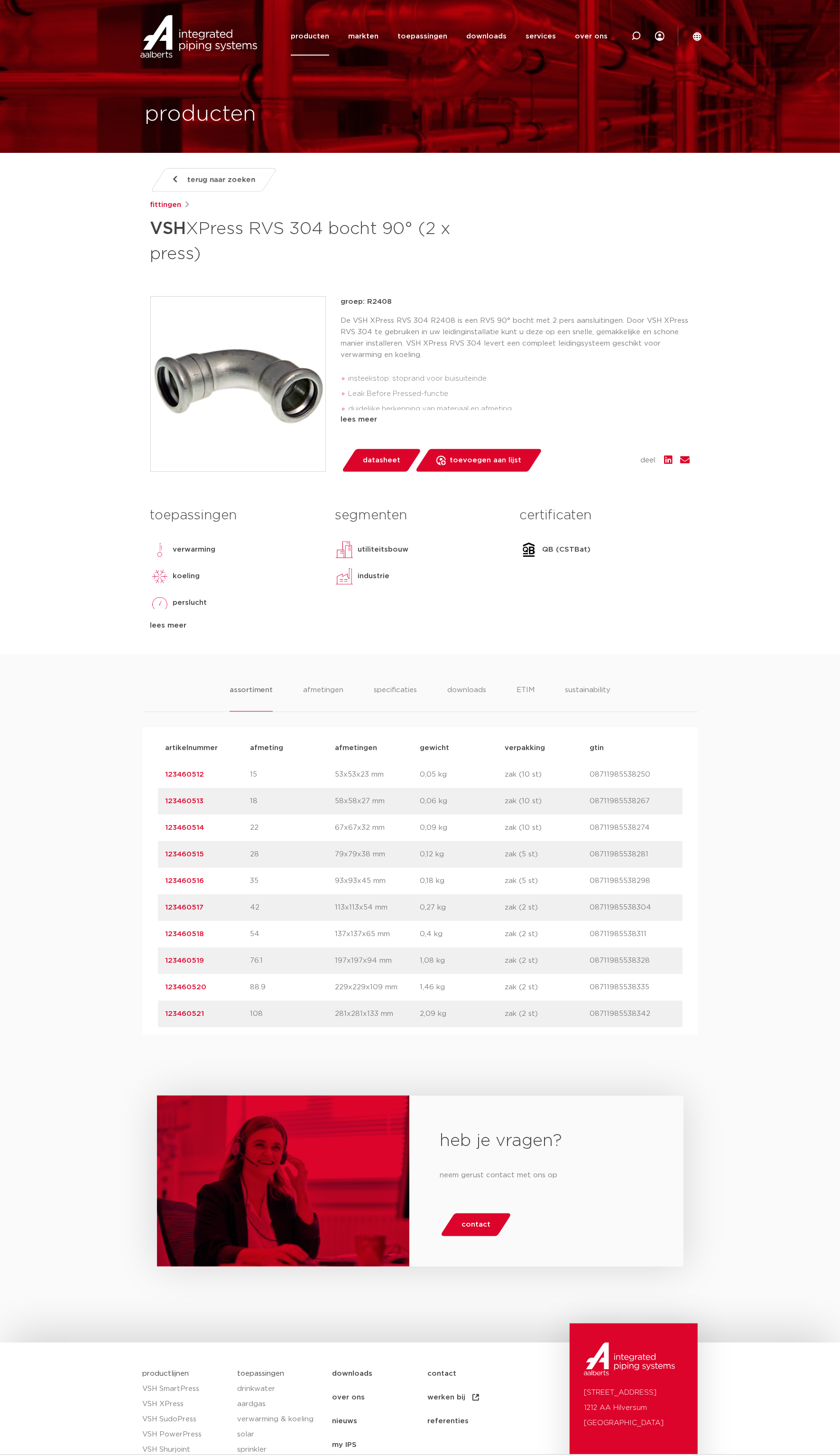
click at [196, 824] on link "123460514" at bounding box center [185, 827] width 39 height 7
drag, startPoint x: 215, startPoint y: 829, endPoint x: 155, endPoint y: 832, distance: 60.1
click at [155, 832] on div "artikelnummer afmeting afmetingen gewicht verpakking gtin artikelnummer 1234605…" at bounding box center [420, 881] width 555 height 308
copy link "123460514"
click at [635, 37] on icon at bounding box center [636, 36] width 10 height 10
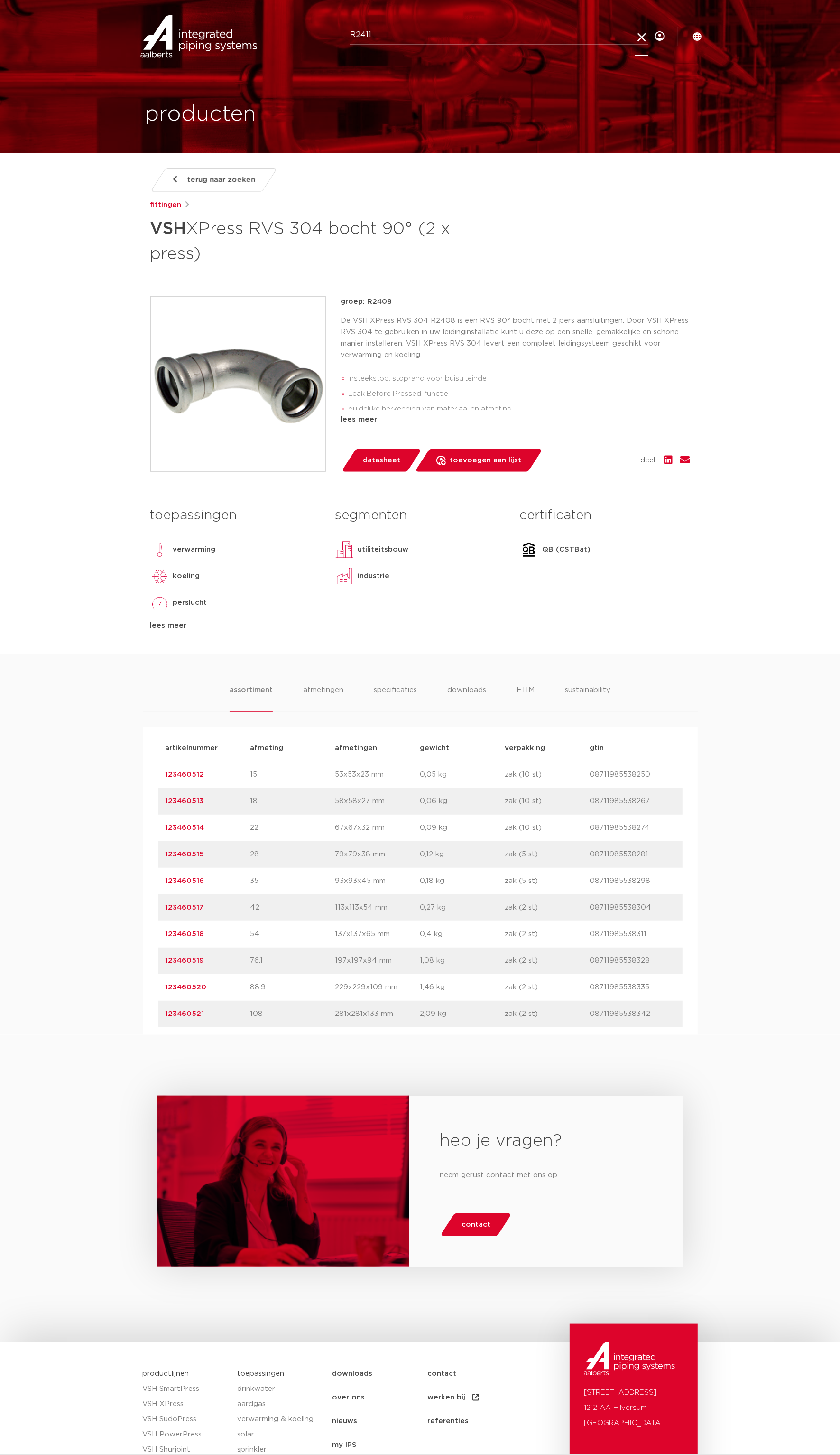
type input "R2411"
click button "Zoeken" at bounding box center [0, 0] width 0 height 0
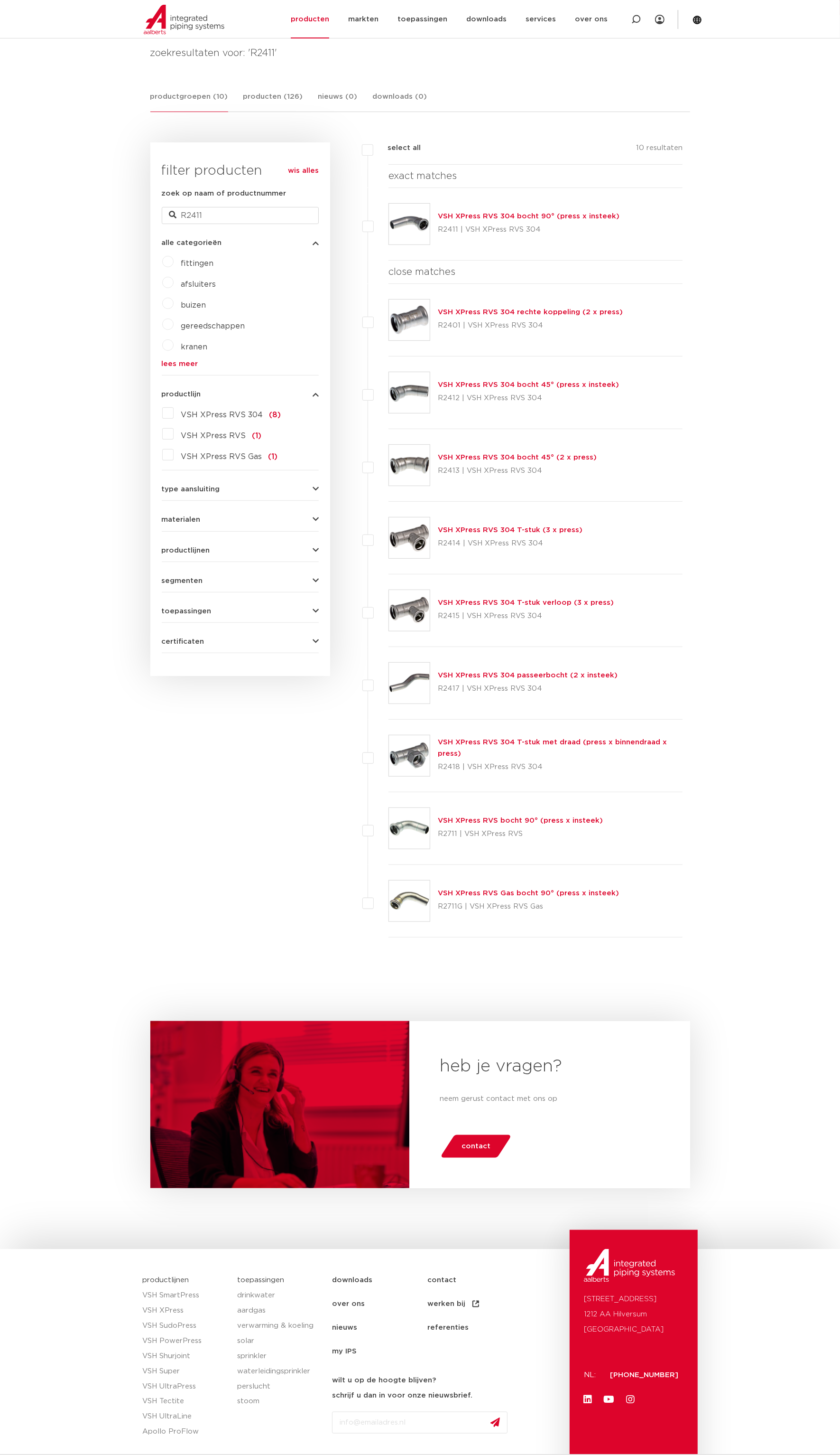
click at [531, 210] on div "VSH XPress RVS 304 bocht 90° (press x insteek) R2411 | VSH XPress RVS 304" at bounding box center [536, 224] width 295 height 73
click at [540, 214] on link "VSH XPress RVS 304 bocht 90° (press x insteek)" at bounding box center [529, 216] width 182 height 7
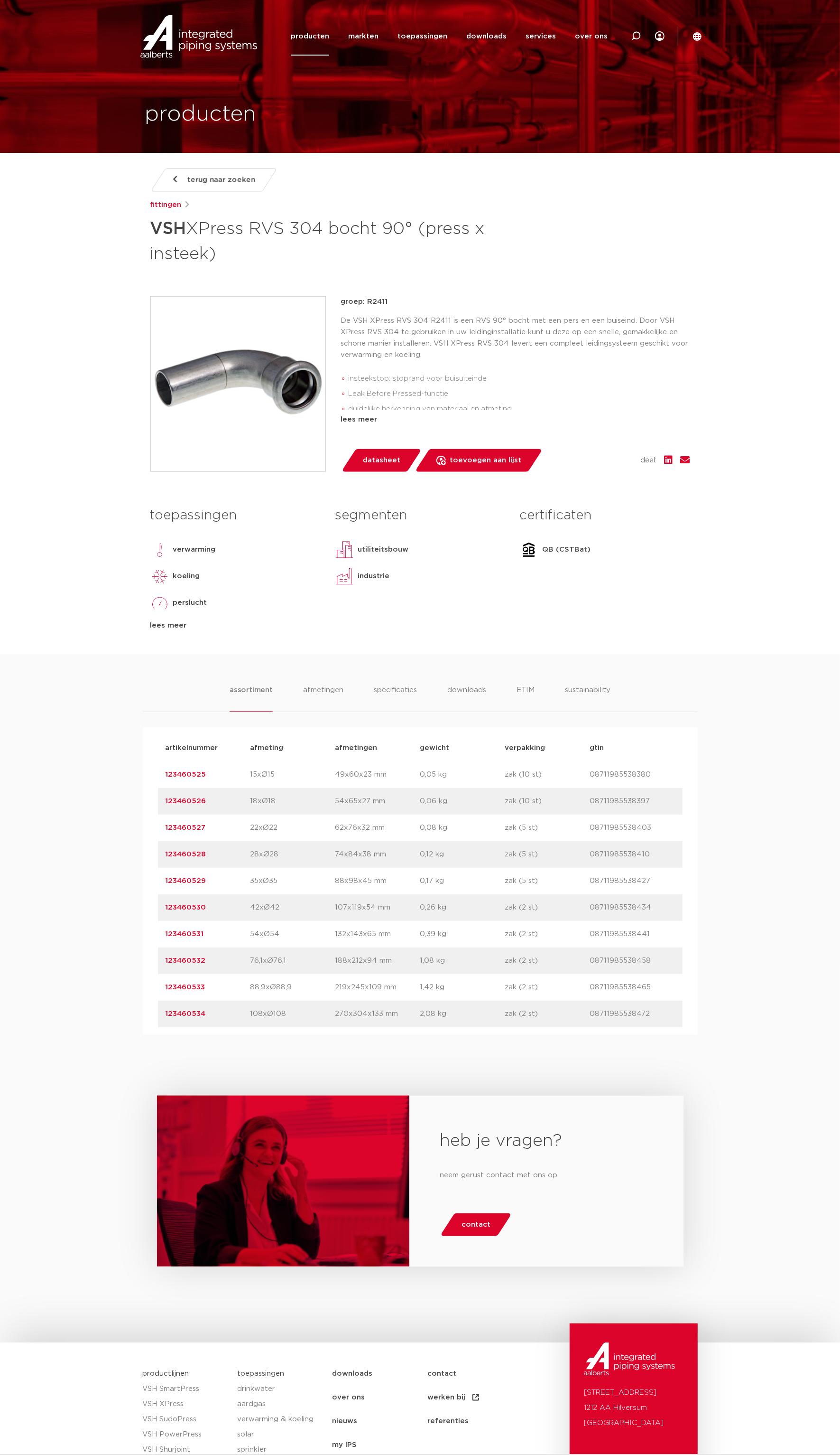
click at [112, 883] on div "assortiment afmetingen specificaties downloads ETIM sustainability assortiment …" at bounding box center [420, 844] width 840 height 381
drag, startPoint x: 217, startPoint y: 824, endPoint x: 163, endPoint y: 825, distance: 54.0
click at [163, 825] on div "artikelnummer 123460527 afmeting 22xØ22 afmetingen 62x76x32 mm gewicht 0,08 kg …" at bounding box center [421, 827] width 525 height 27
copy link "123460527"
click at [191, 830] on link "123460527" at bounding box center [185, 827] width 40 height 7
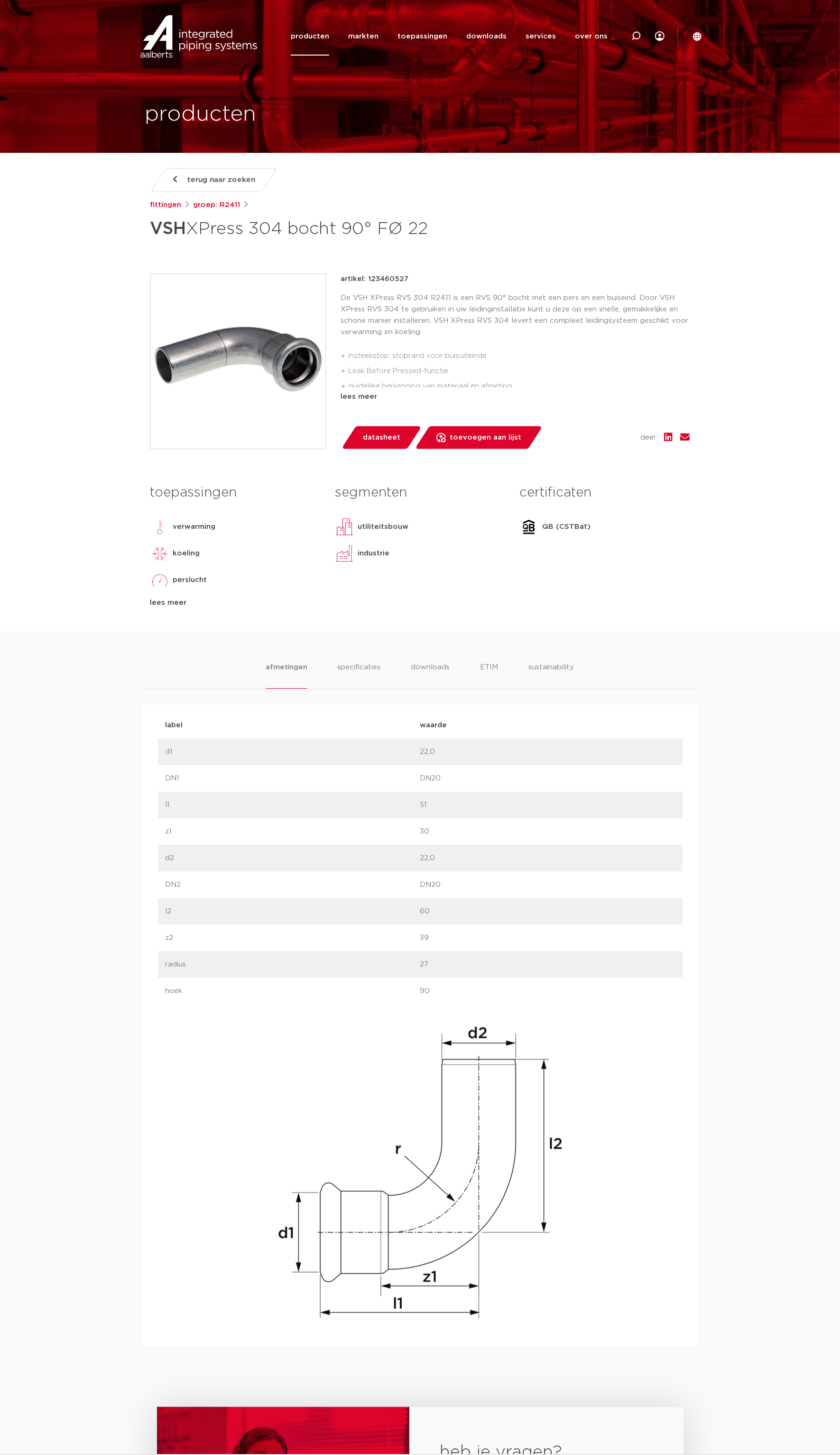
drag, startPoint x: 152, startPoint y: 228, endPoint x: 432, endPoint y: 237, distance: 280.1
click at [432, 237] on h1 "VSH XPress 304 bocht 90° FØ 22" at bounding box center [328, 229] width 356 height 28
copy h1 "VSH XPress 304 bocht 90° FØ 22"
